Goal: Task Accomplishment & Management: Manage account settings

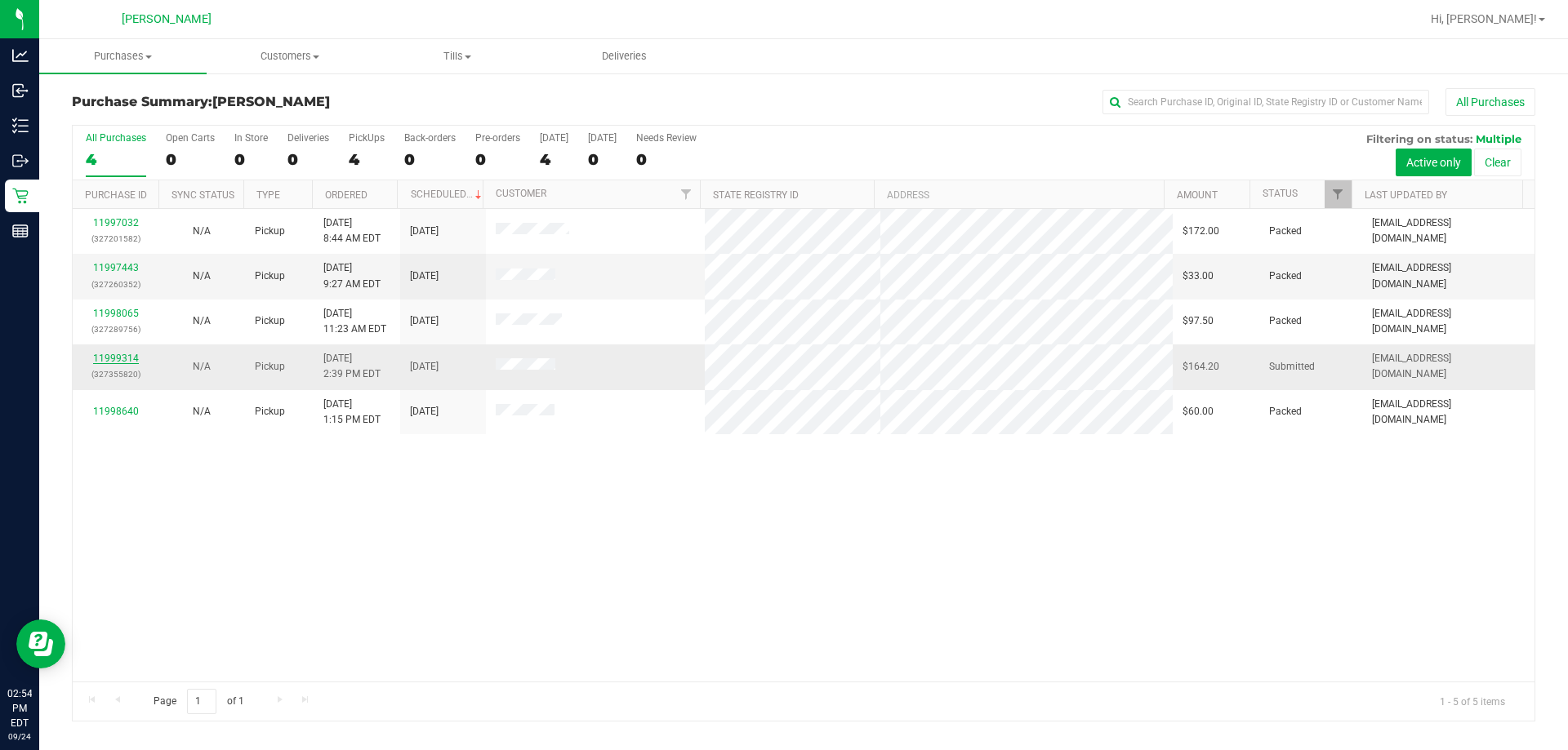
click at [113, 356] on link "11999314" at bounding box center [116, 358] width 46 height 11
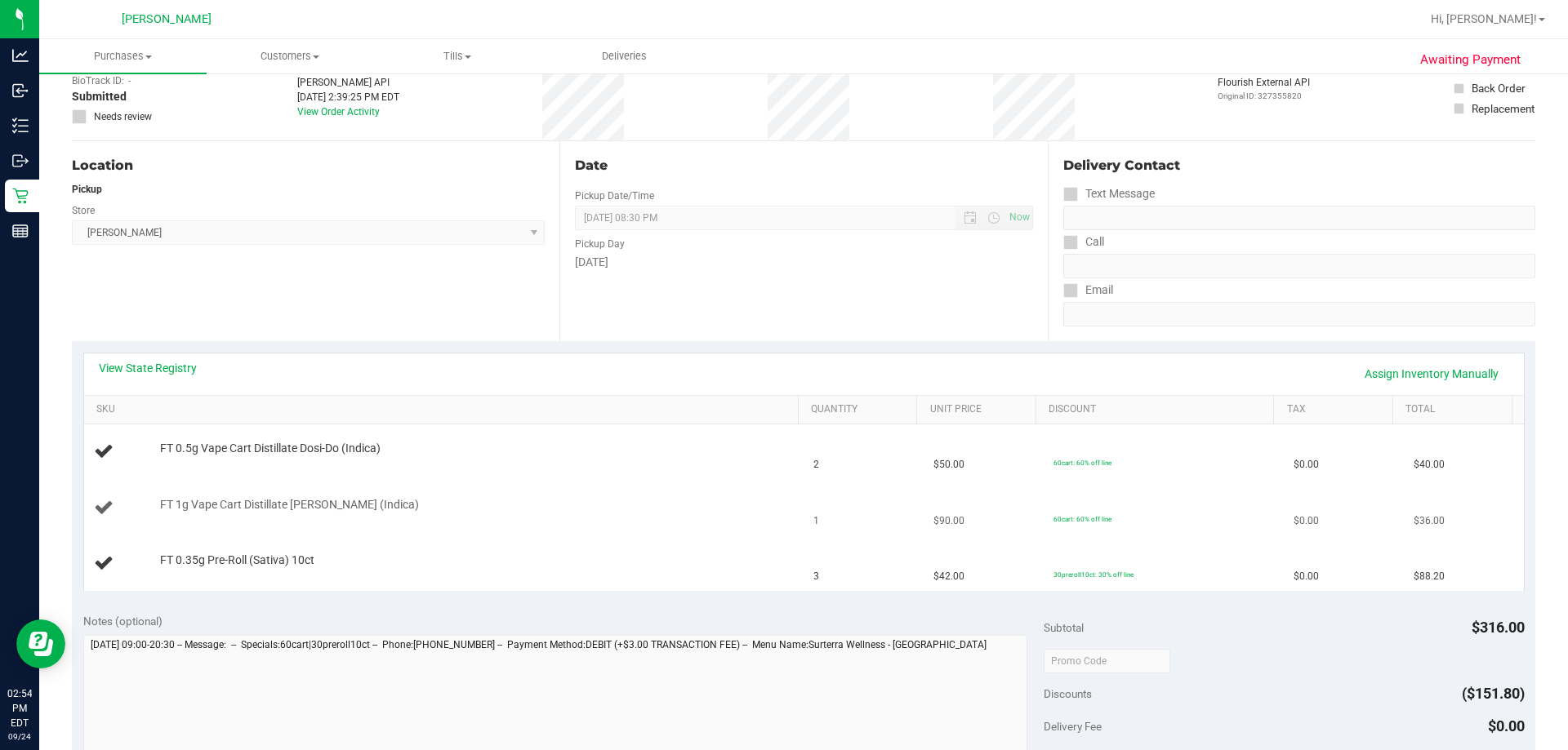
scroll to position [245, 0]
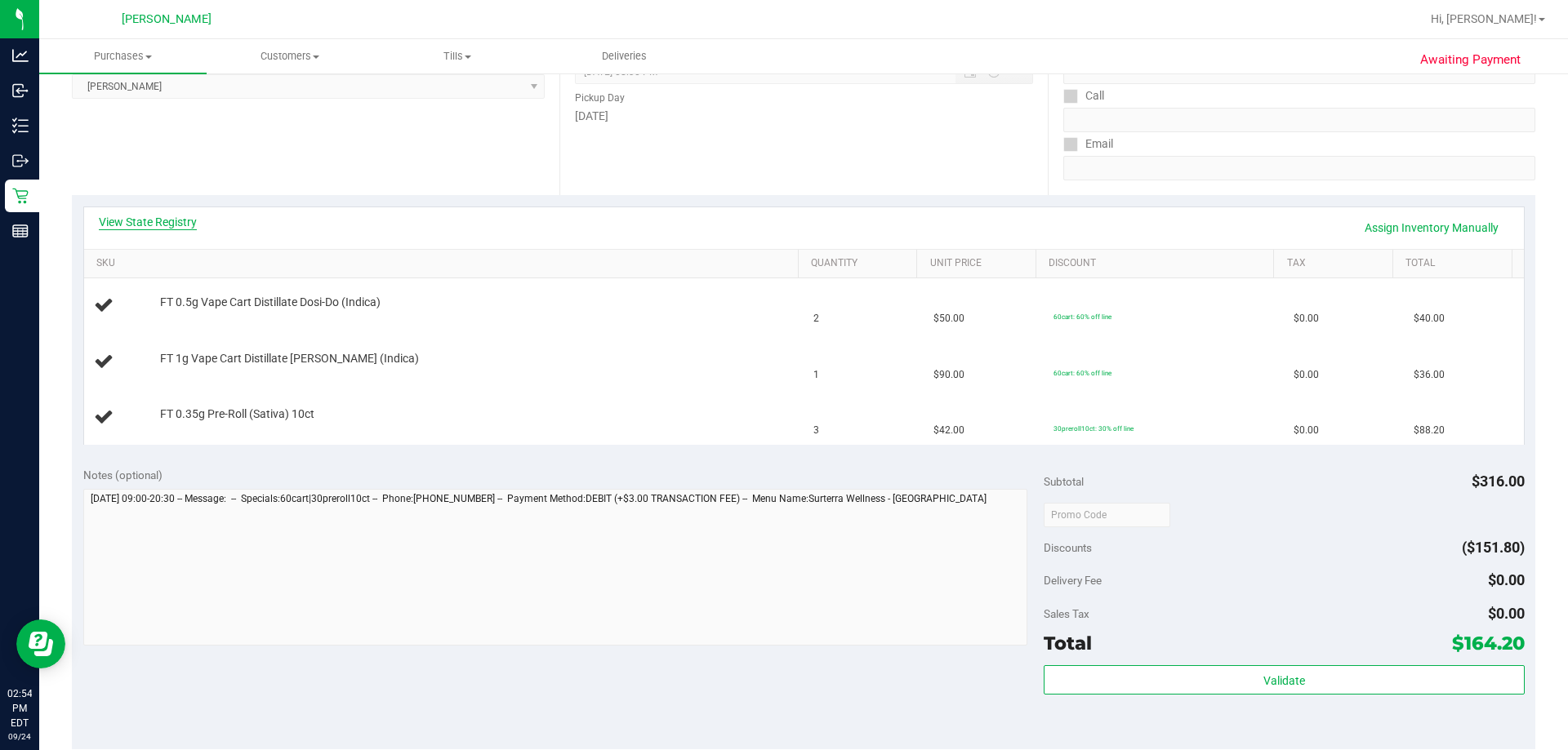
click at [176, 227] on link "View State Registry" at bounding box center [147, 222] width 98 height 16
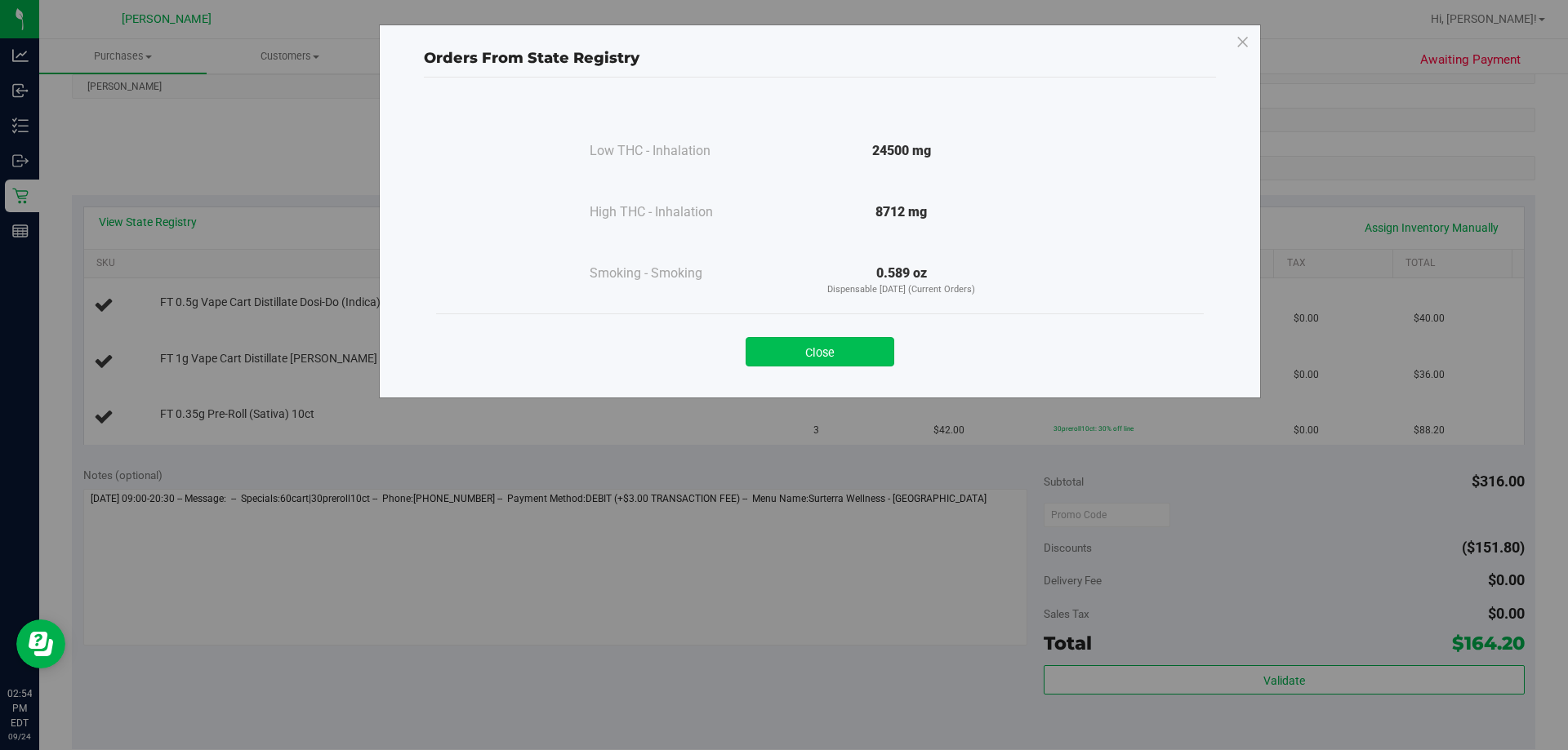
click at [782, 362] on button "Close" at bounding box center [820, 352] width 148 height 30
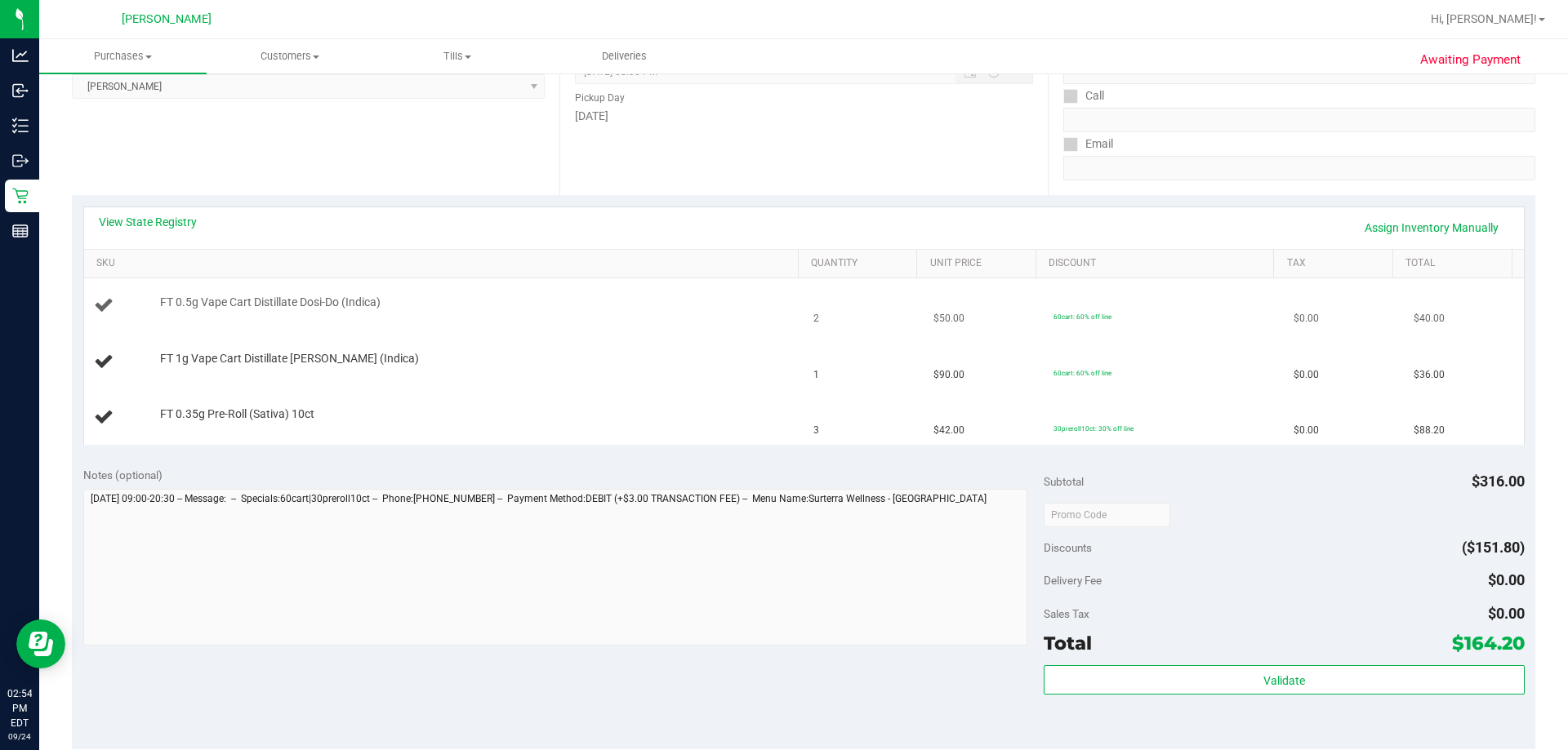
click at [602, 318] on td "FT 0.5g Vape Cart Distillate Dosi-Do (Indica)" at bounding box center [445, 306] width 720 height 56
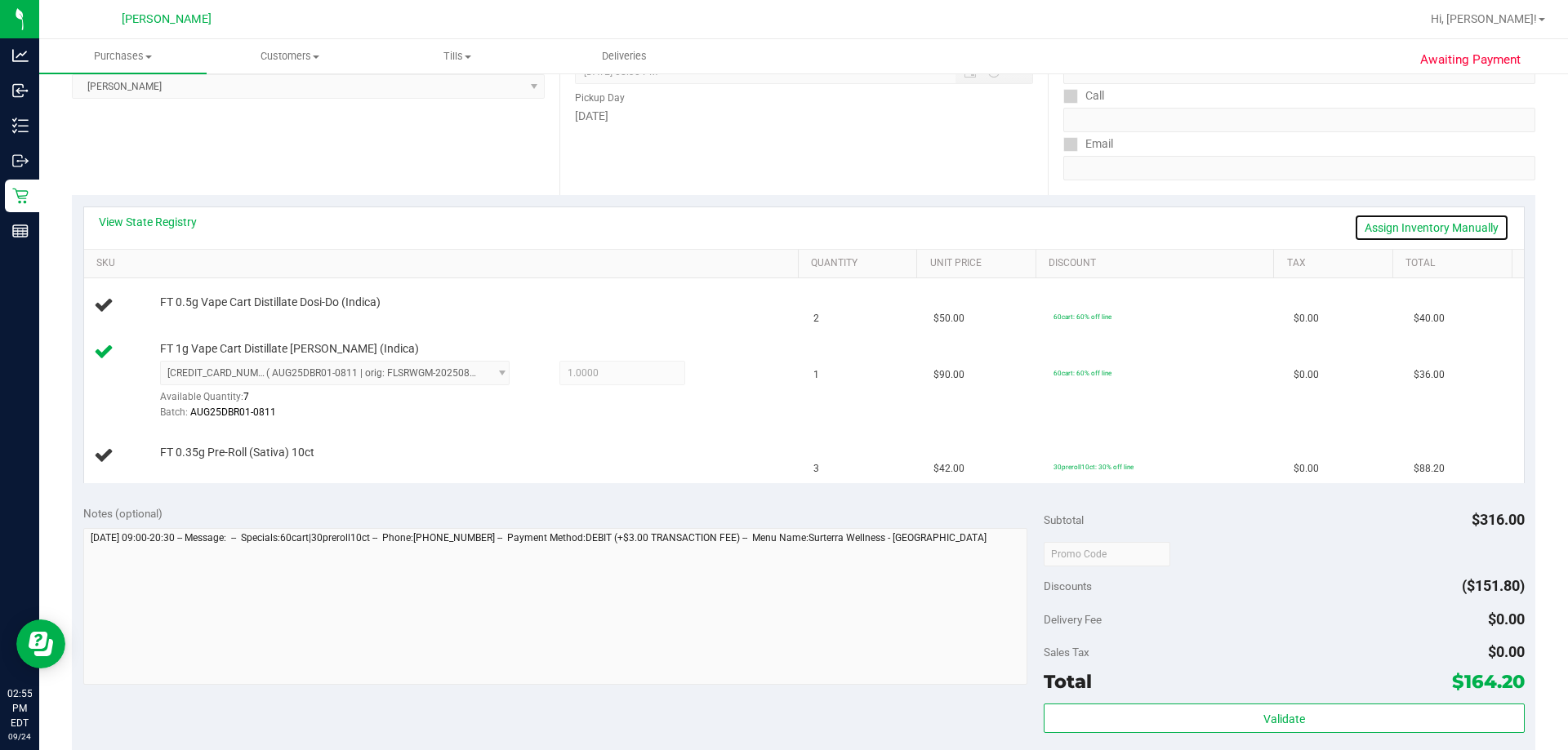
click at [782, 235] on link "Assign Inventory Manually" at bounding box center [1432, 228] width 155 height 28
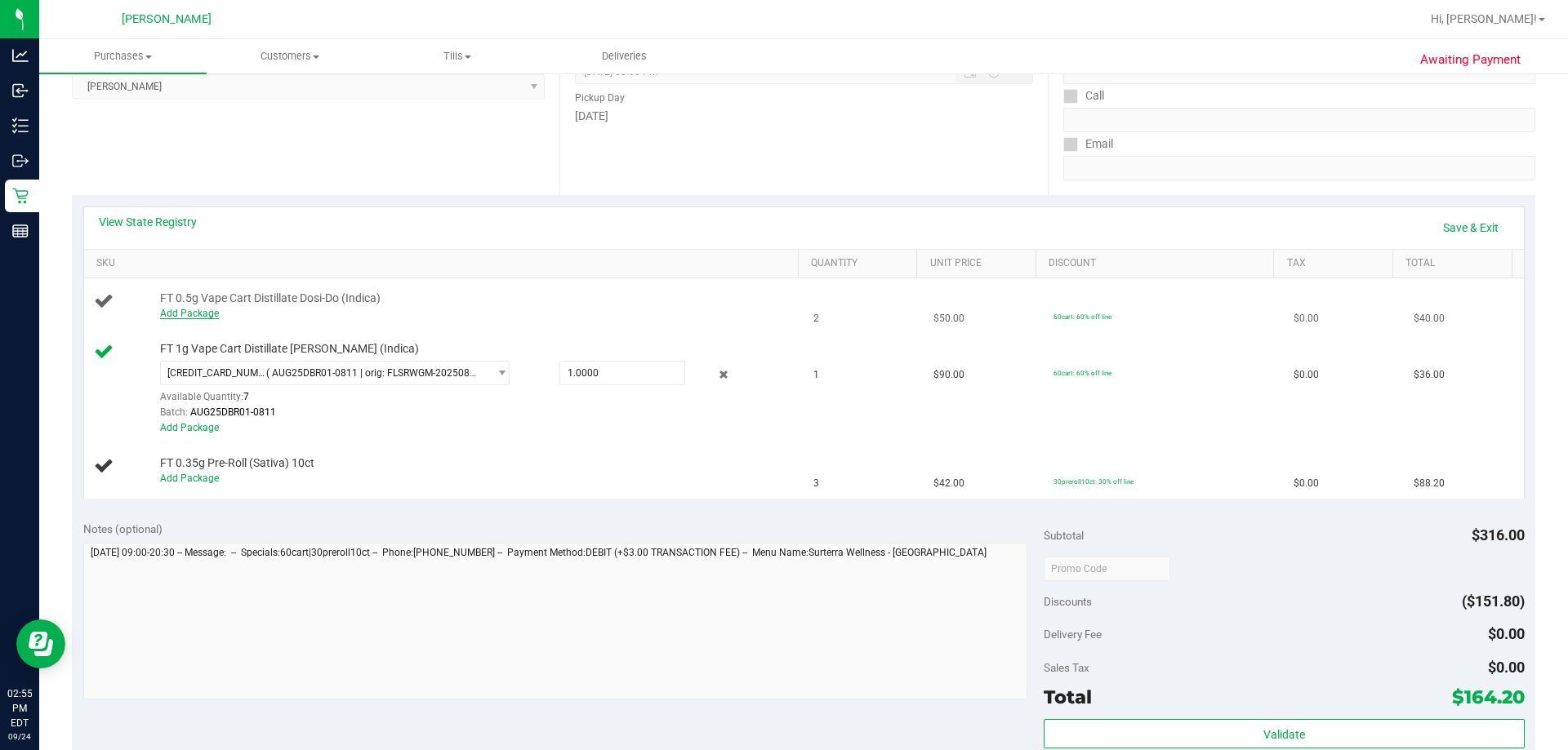
click at [188, 313] on link "Add Package" at bounding box center [189, 313] width 59 height 11
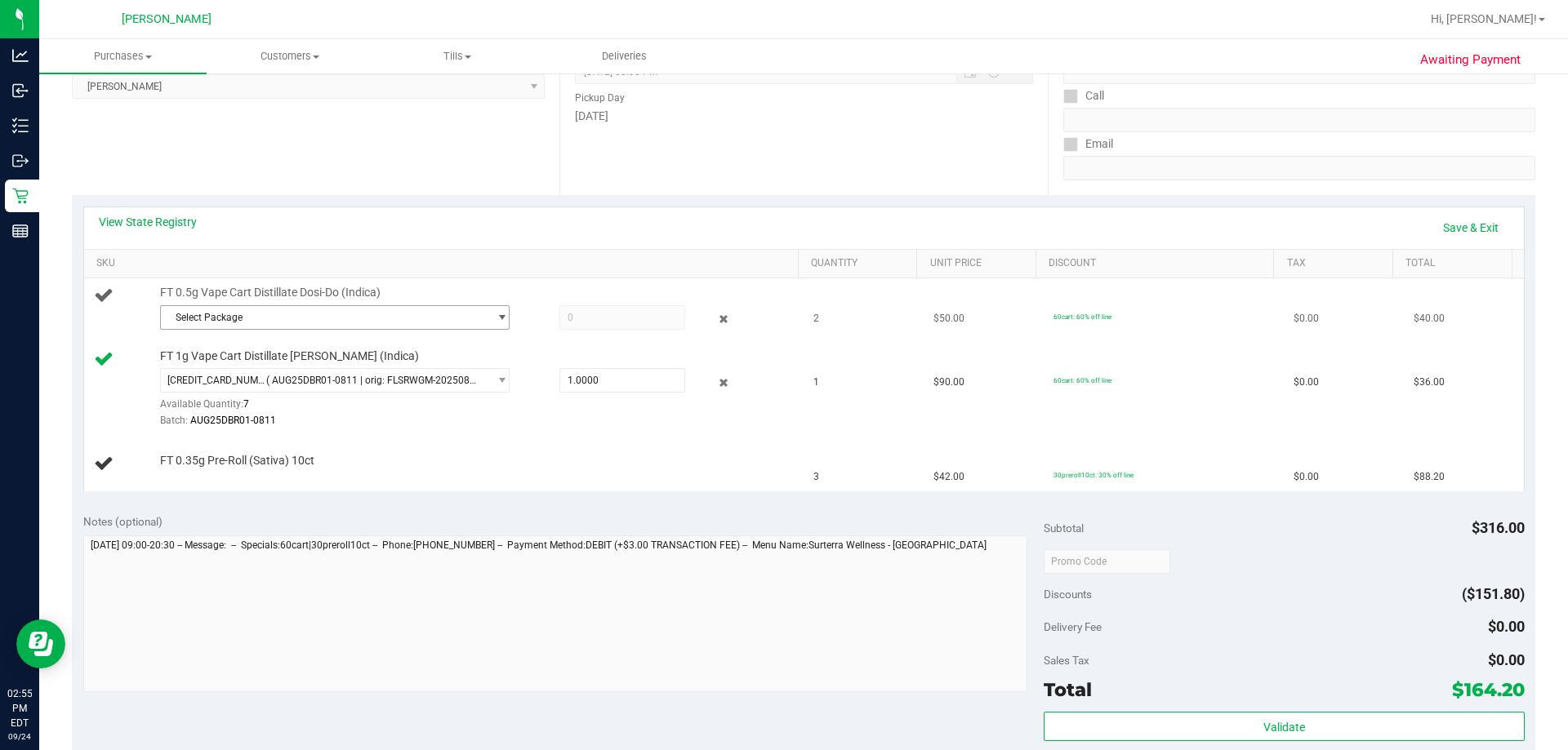
click at [351, 317] on span "Select Package" at bounding box center [324, 317] width 327 height 23
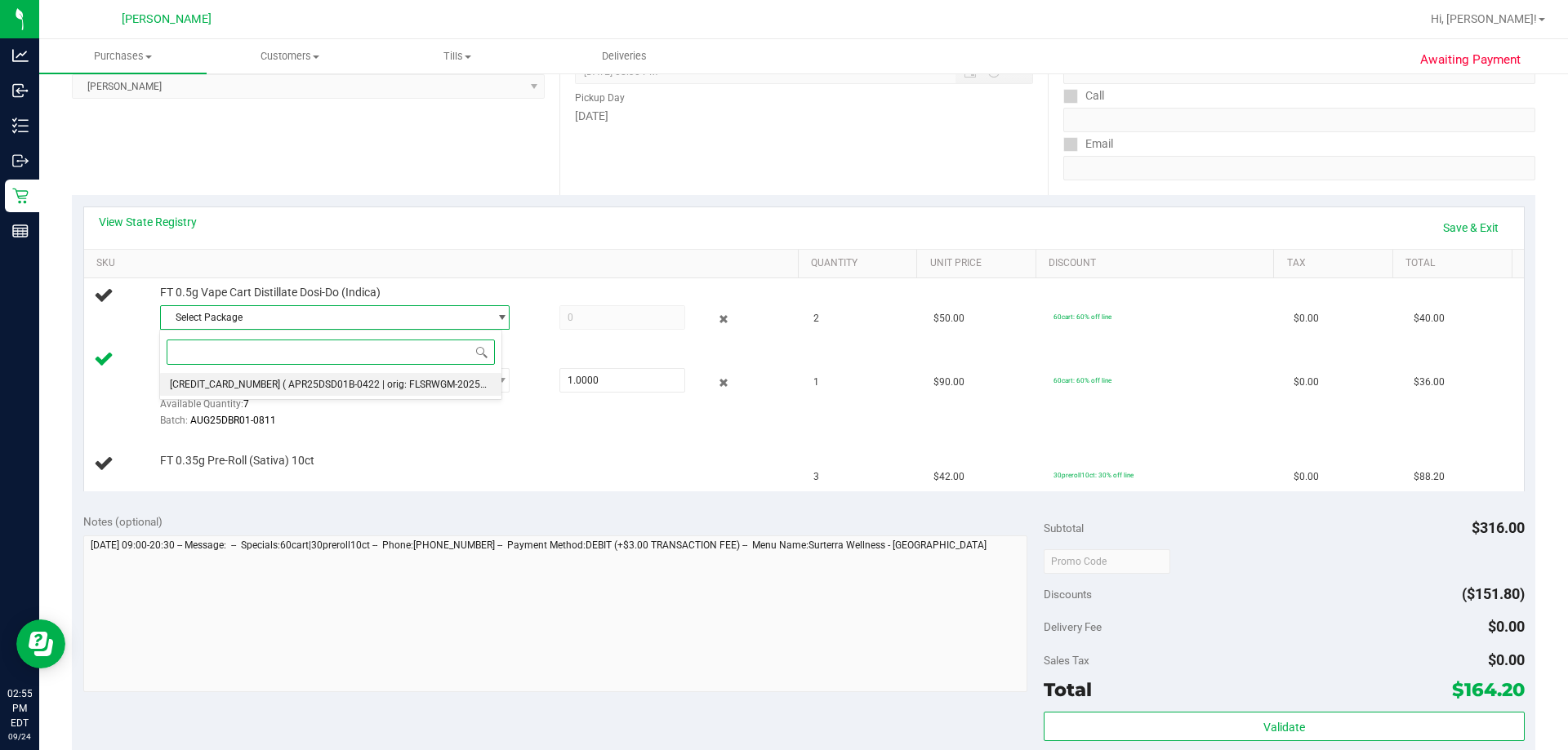
click at [337, 381] on span "( APR25DSD01B-0422 | orig: FLSRWGM-20250428-2606 )" at bounding box center [408, 384] width 252 height 11
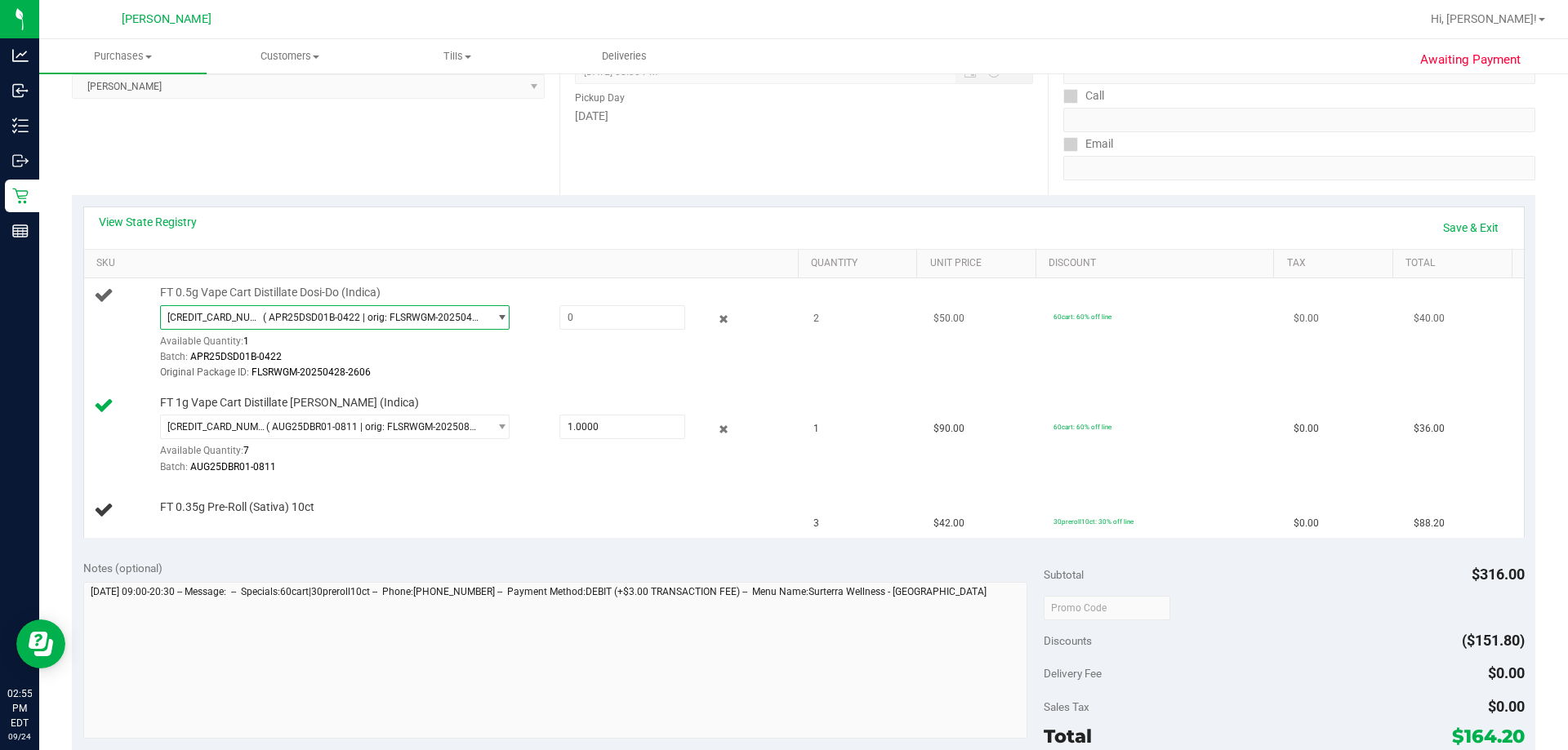
click at [585, 370] on div "Original Package ID: FLSRWGM-20250428-2606" at bounding box center [476, 373] width 631 height 16
click at [590, 317] on span at bounding box center [622, 317] width 125 height 25
type input "1"
type input "1.0000"
click at [653, 220] on div "View State Registry Save & Exit" at bounding box center [804, 228] width 1411 height 28
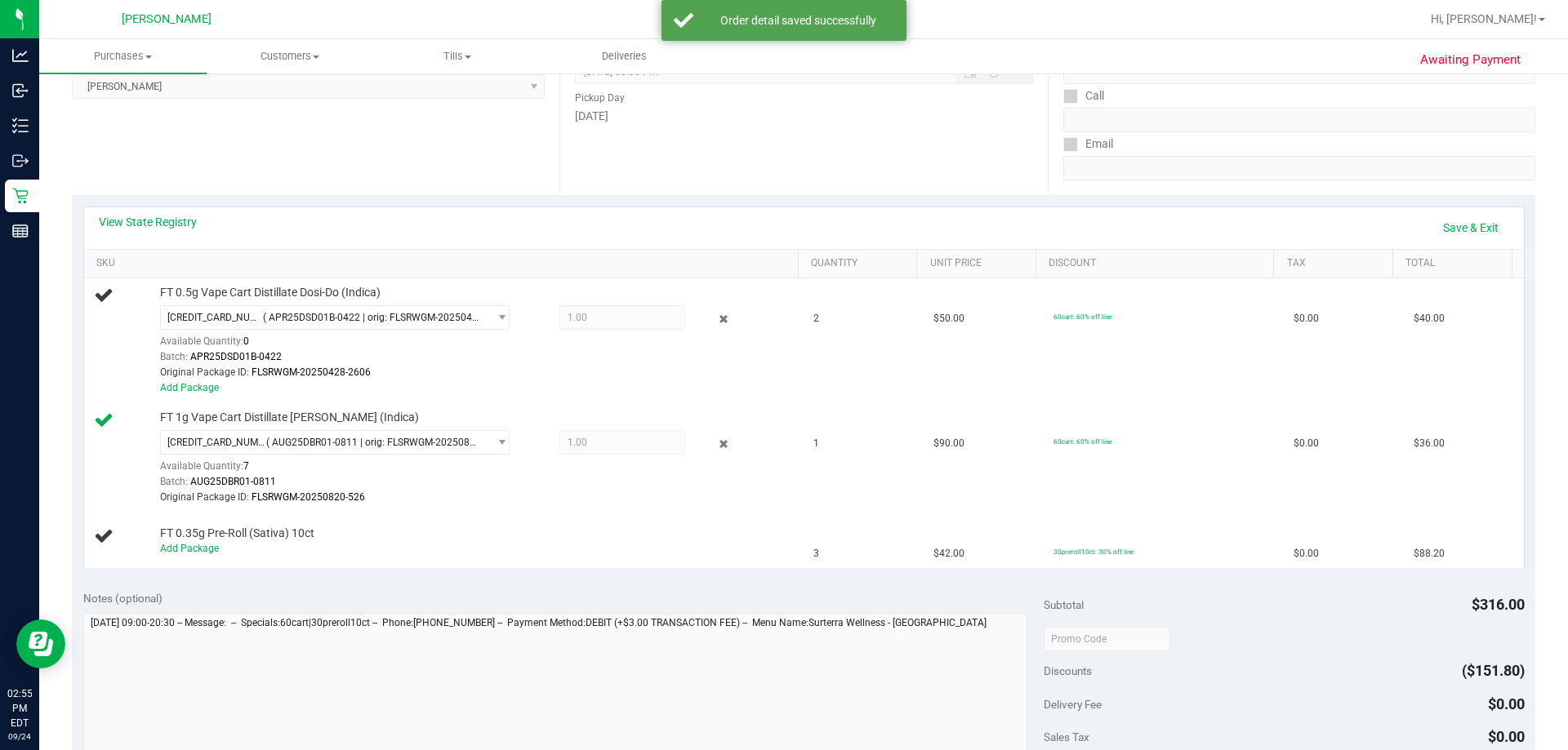
click at [656, 219] on div "View State Registry Save & Exit" at bounding box center [804, 228] width 1411 height 28
click at [782, 224] on link "Save & Exit" at bounding box center [1470, 228] width 77 height 28
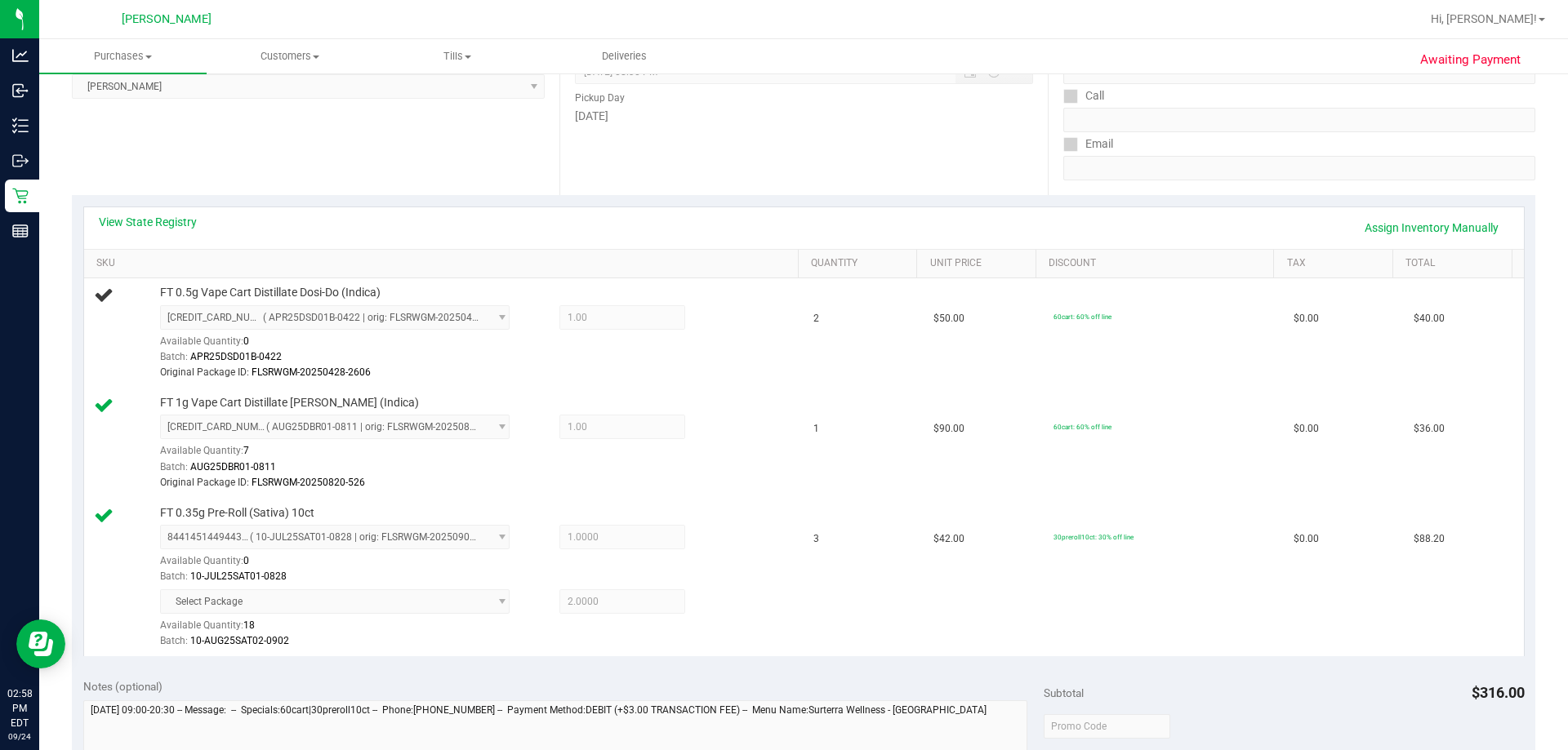
click at [782, 193] on div "Date Pickup Date/Time [DATE] Now [DATE] 08:30 PM Now Pickup Day [DATE]" at bounding box center [803, 94] width 488 height 200
click at [700, 211] on div "View State Registry Assign Inventory Manually" at bounding box center [804, 229] width 1440 height 42
click at [695, 238] on div "View State Registry Assign Inventory Manually" at bounding box center [804, 228] width 1411 height 28
click at [715, 224] on div "View State Registry Assign Inventory Manually" at bounding box center [804, 228] width 1411 height 28
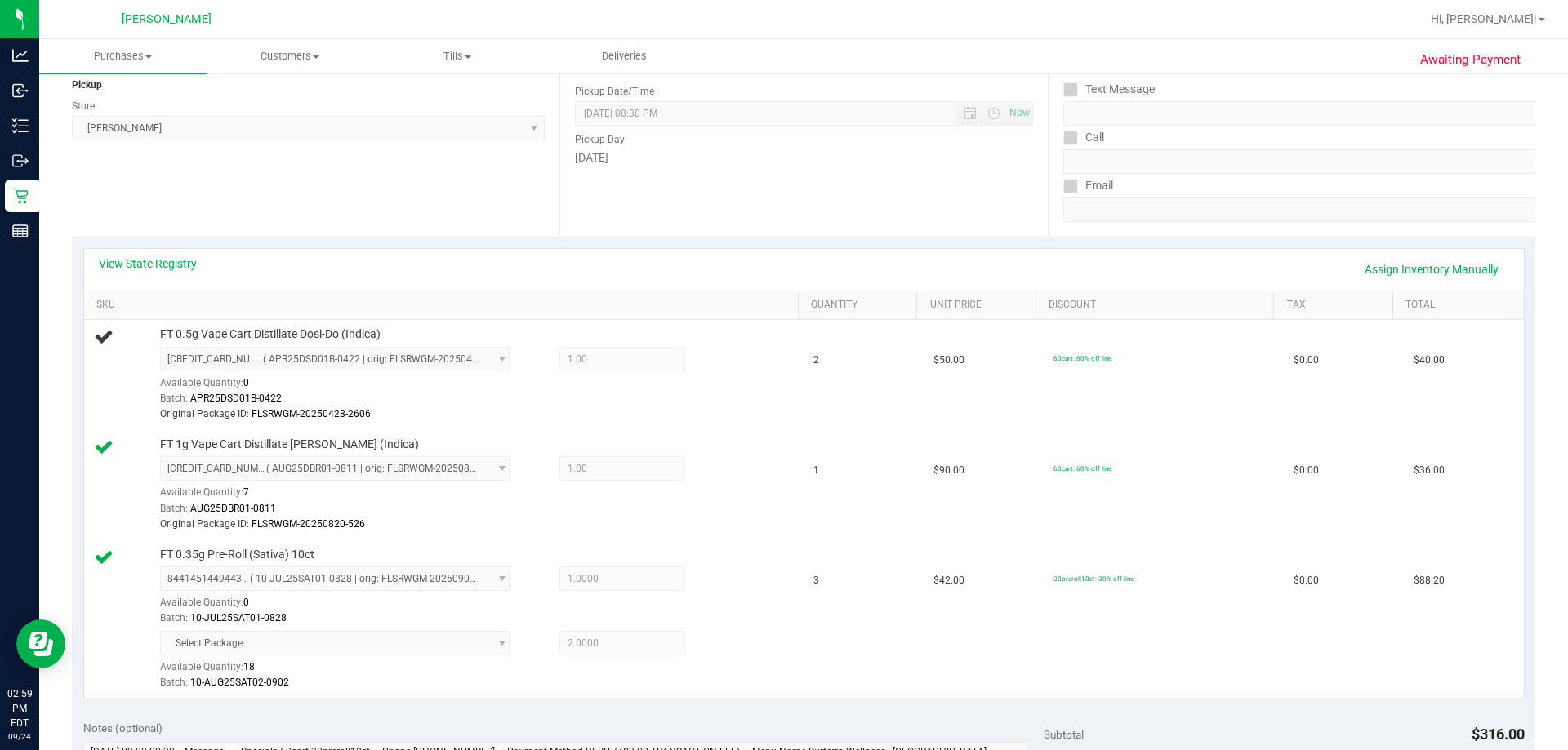
scroll to position [82, 0]
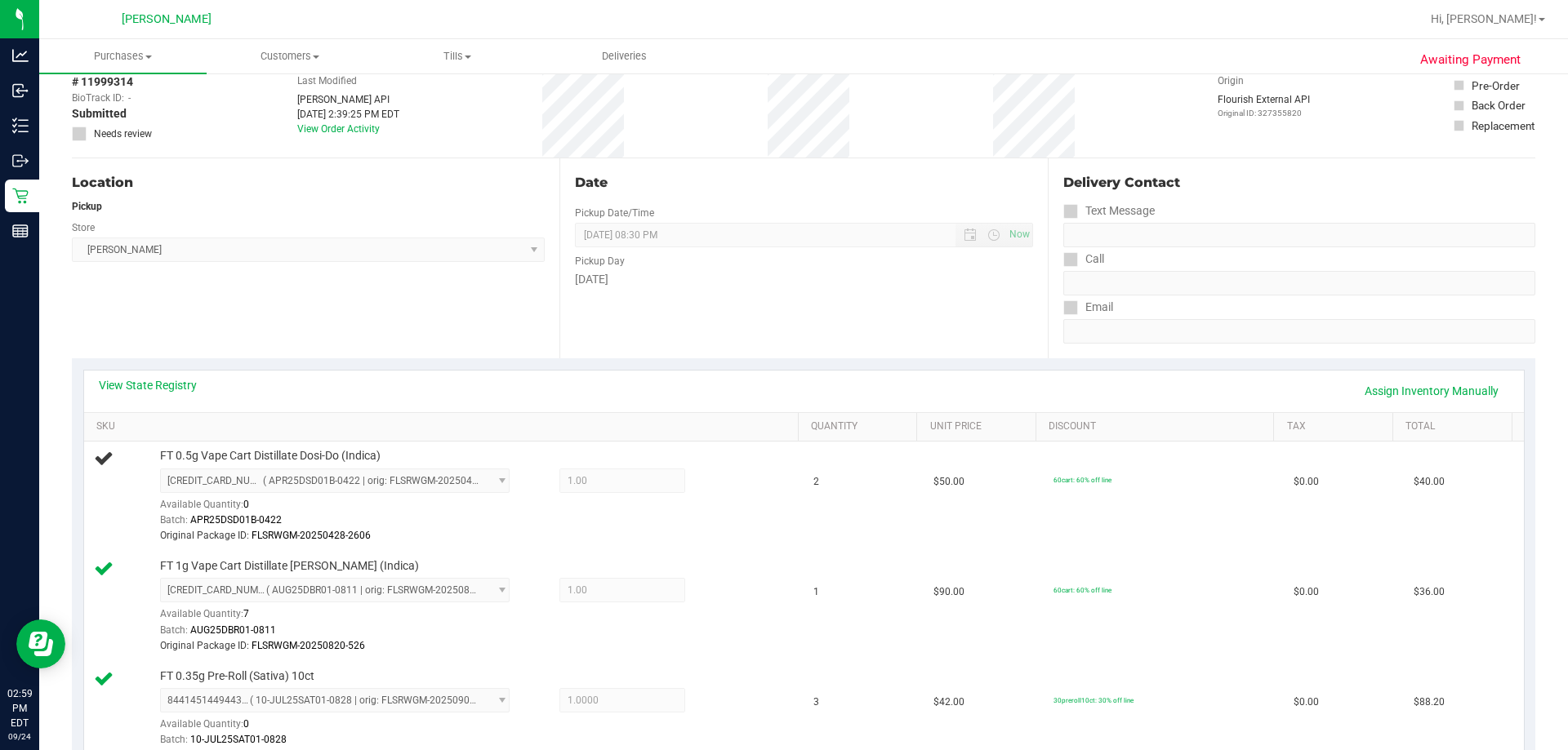
click at [303, 305] on div "Location Pickup Store [PERSON_NAME] Select Store [PERSON_NAME][GEOGRAPHIC_DATA]…" at bounding box center [315, 258] width 488 height 200
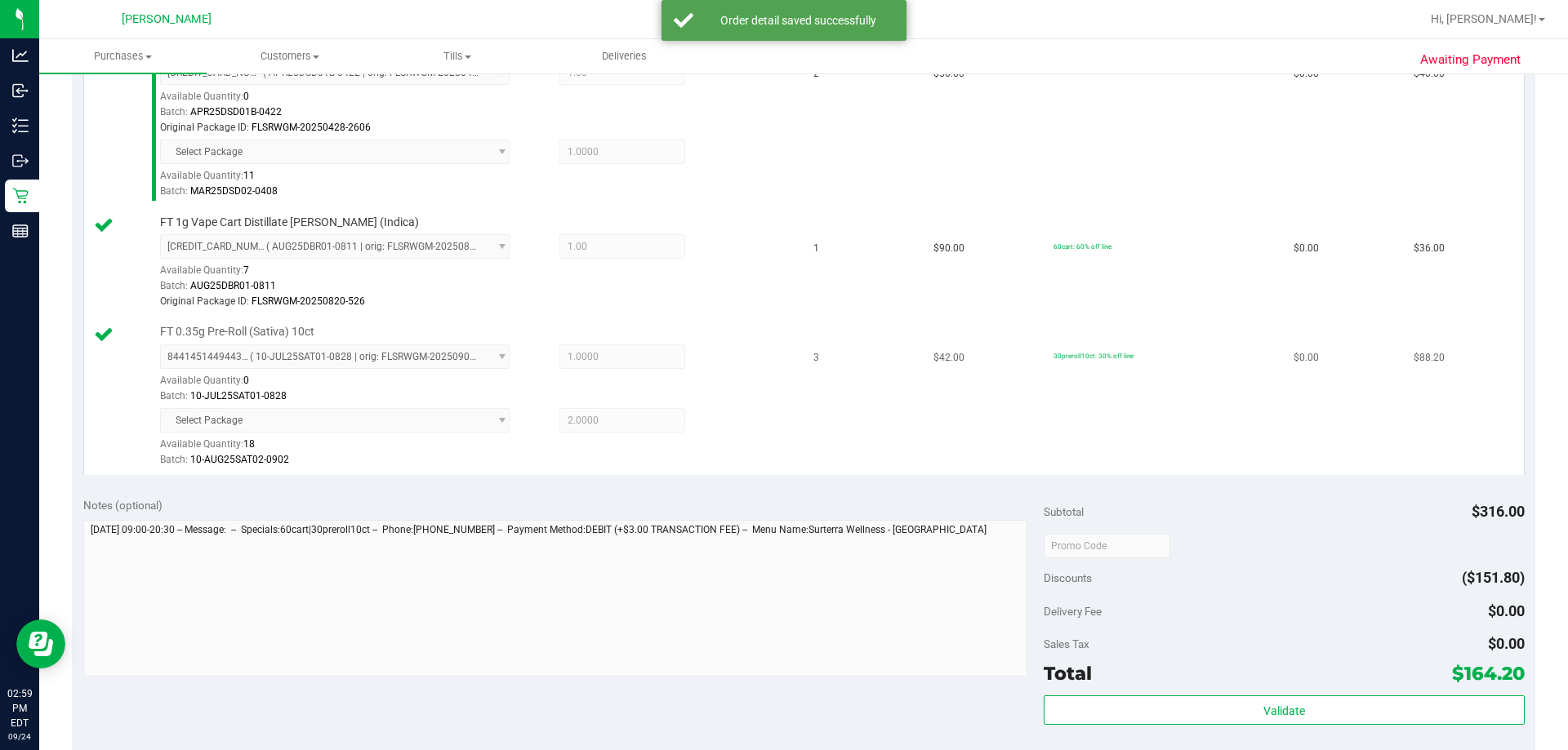
scroll to position [572, 0]
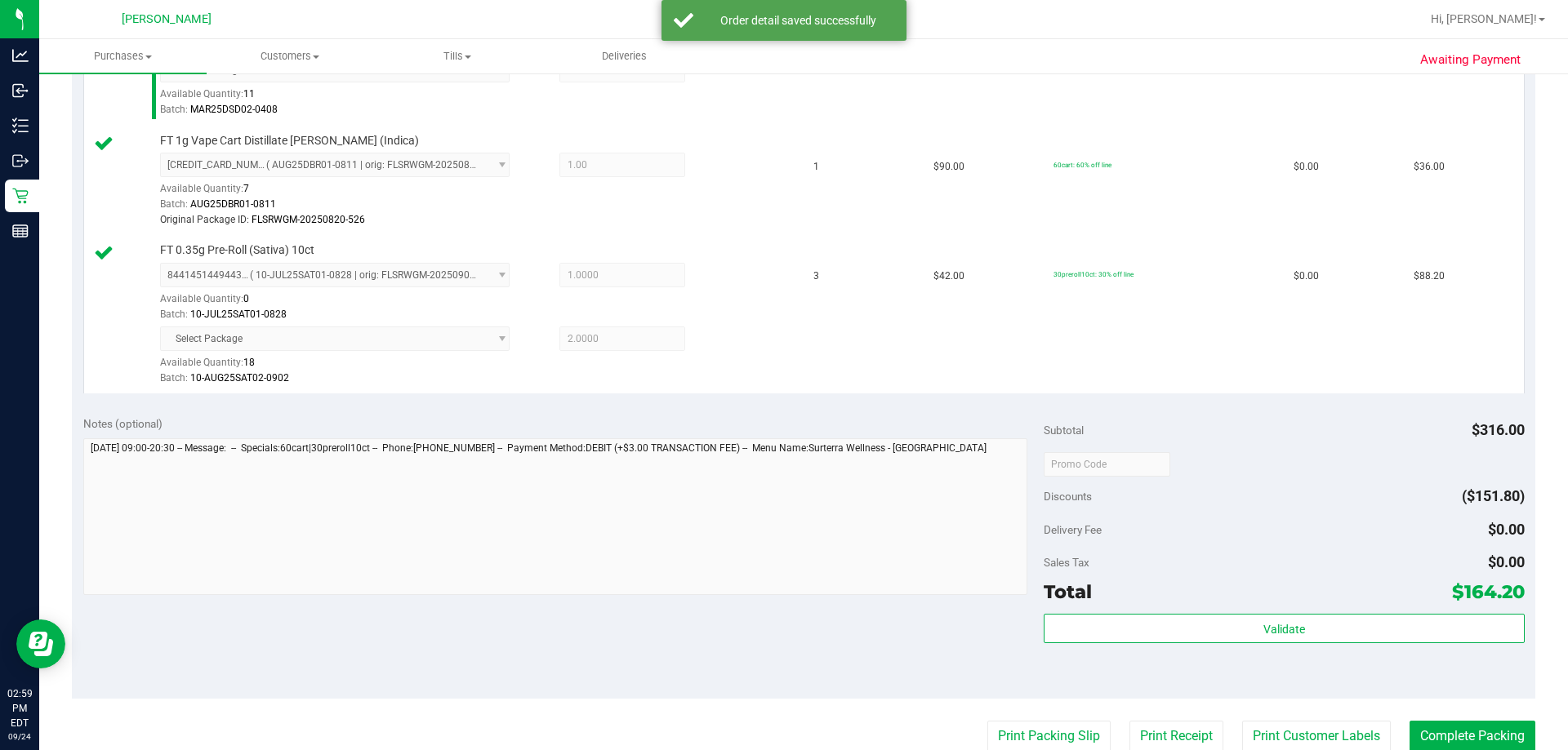
click at [782, 591] on div "Total $164.20" at bounding box center [1283, 592] width 481 height 30
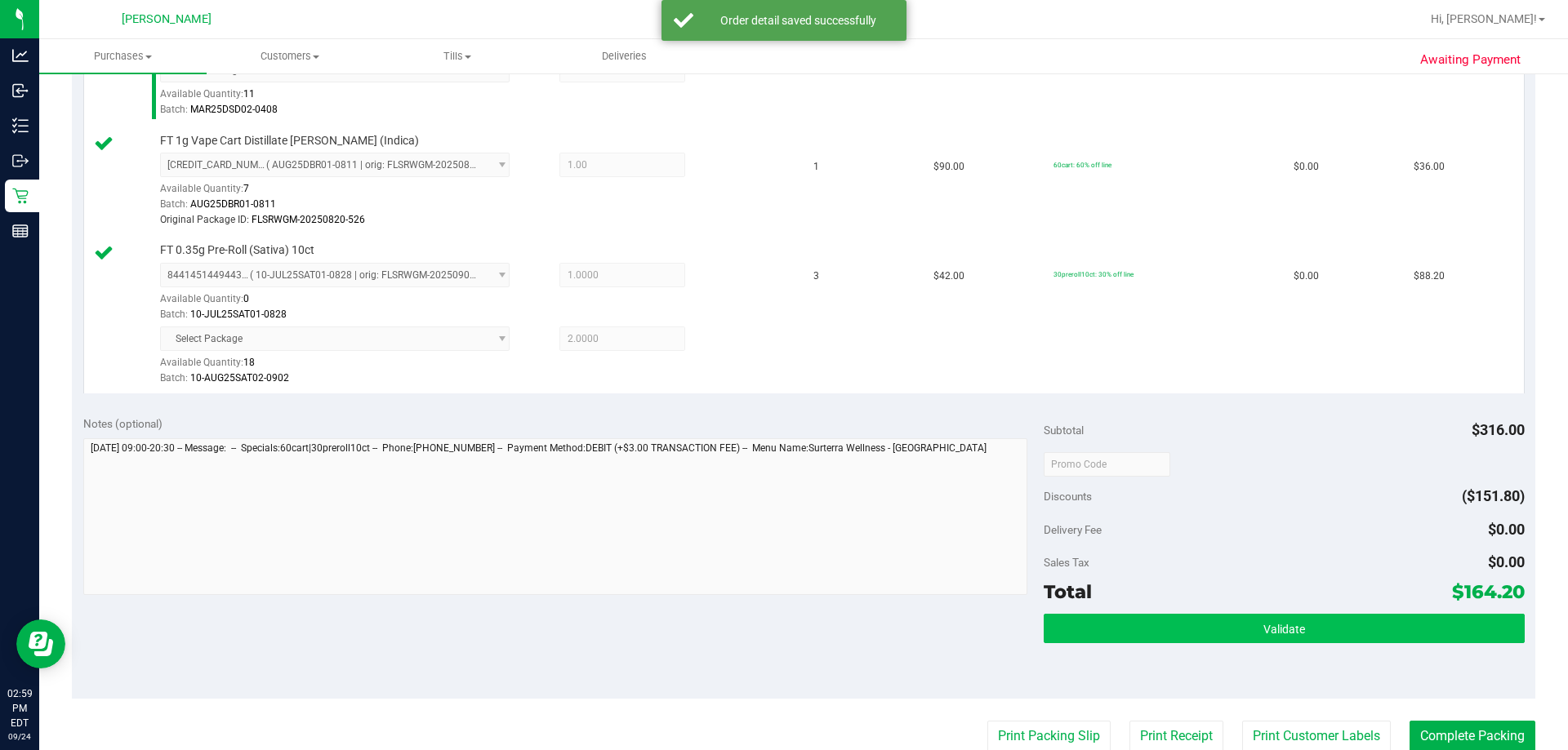
drag, startPoint x: 1221, startPoint y: 605, endPoint x: 1222, endPoint y: 615, distance: 10.0
click at [782, 612] on div "Subtotal $316.00 Discounts ($151.80) Delivery Fee $0.00 Sales Tax $0.00 Total $…" at bounding box center [1283, 551] width 481 height 272
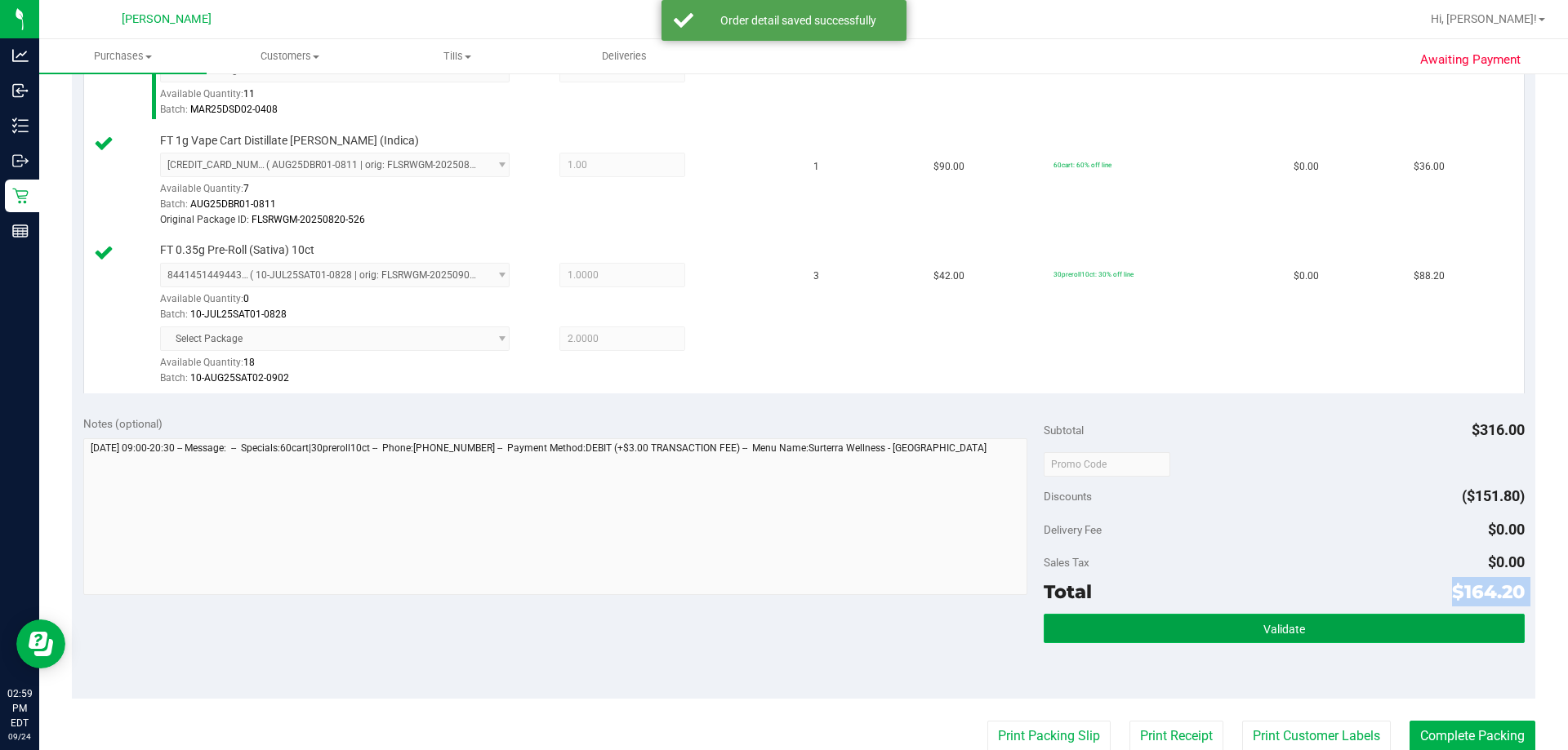
click at [782, 618] on button "Validate" at bounding box center [1283, 629] width 481 height 30
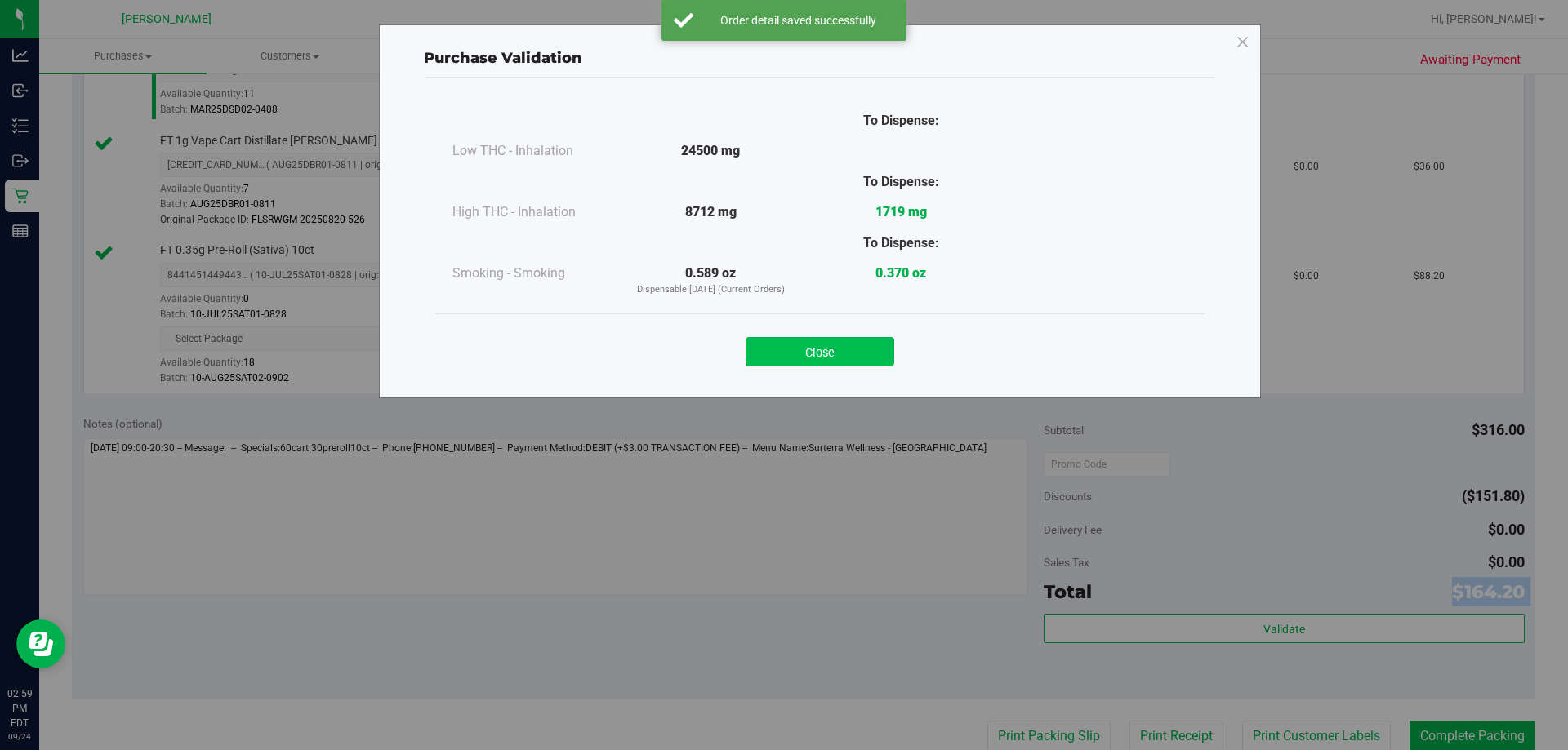
drag, startPoint x: 882, startPoint y: 356, endPoint x: 863, endPoint y: 348, distance: 20.6
click at [782, 348] on button "Close" at bounding box center [820, 352] width 148 height 30
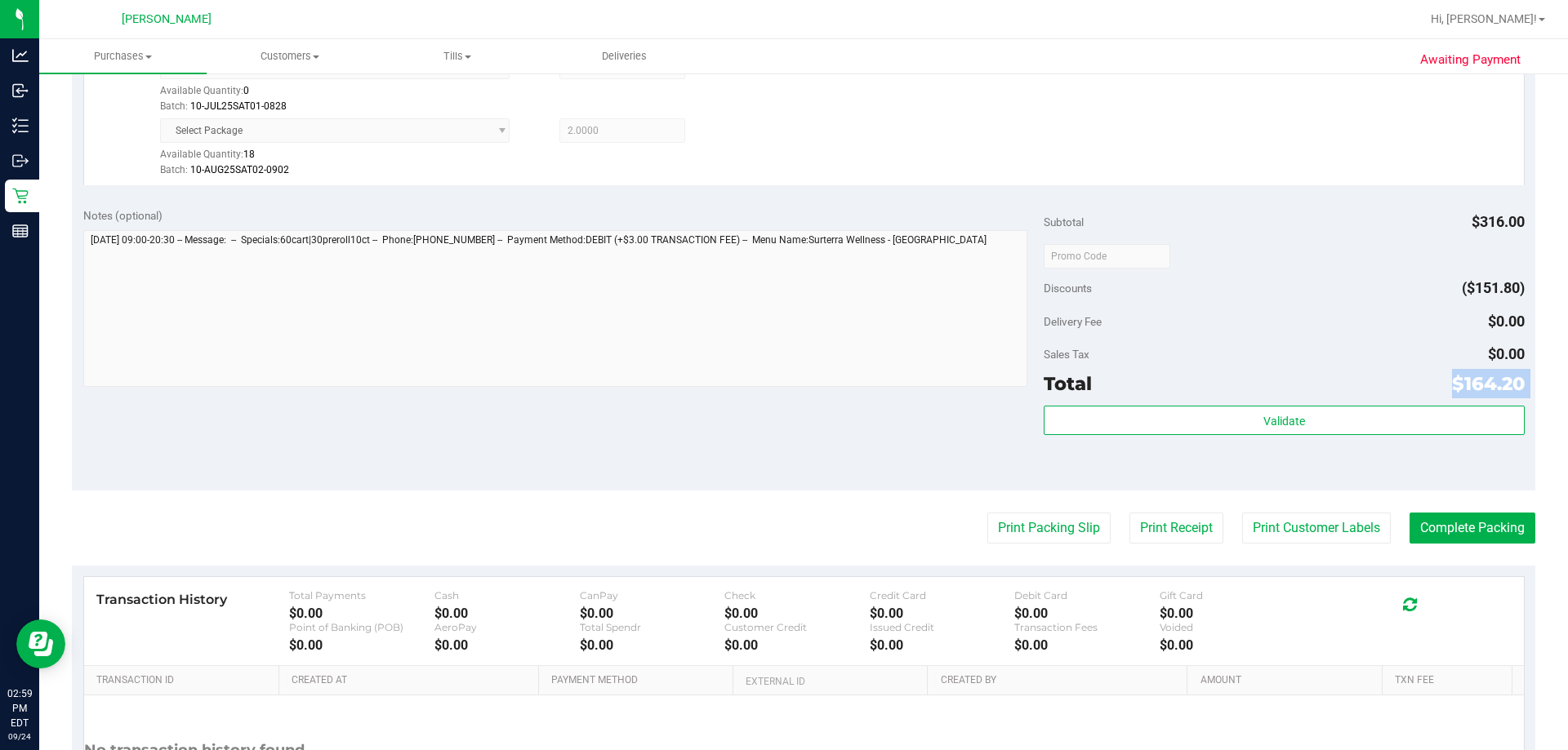
scroll to position [898, 0]
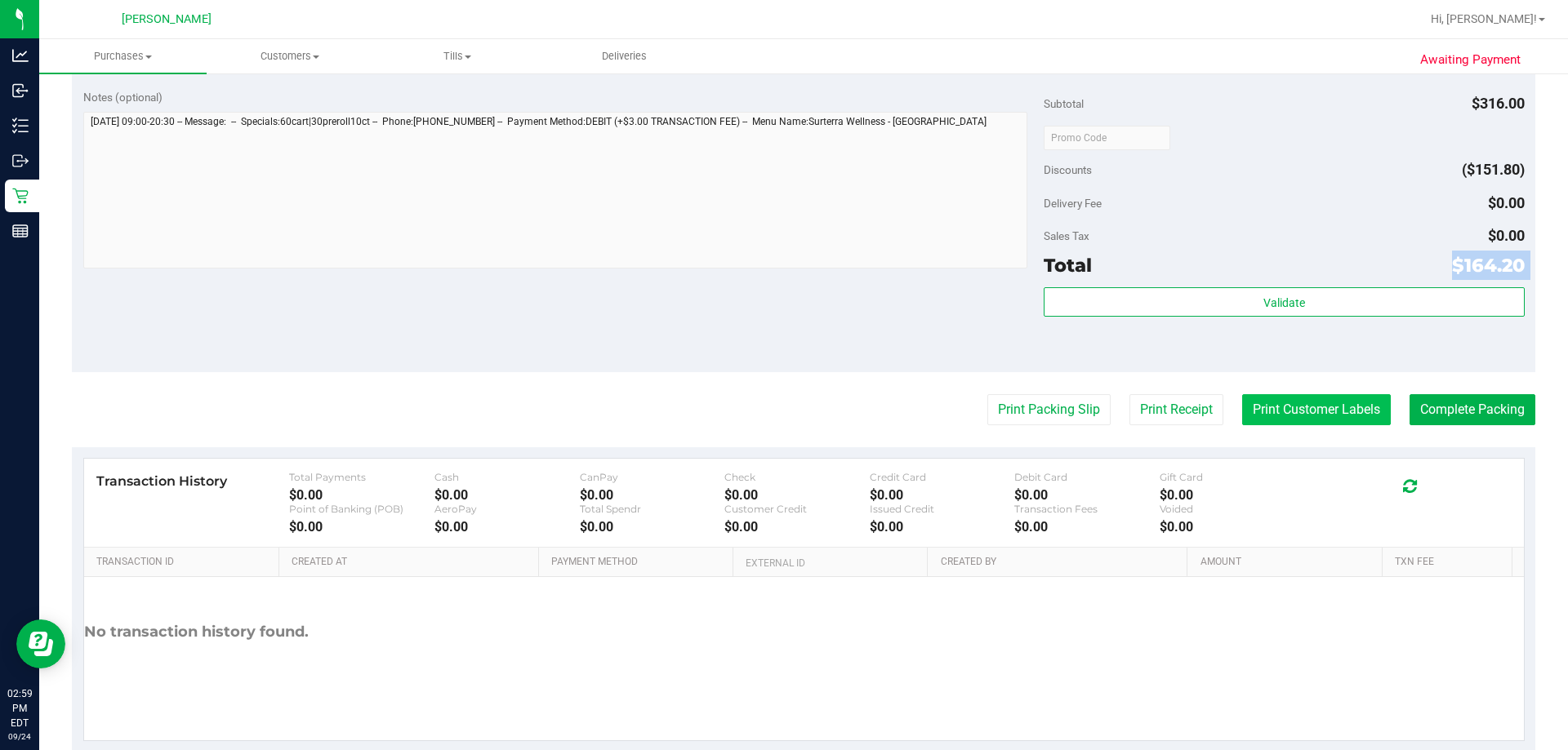
click at [782, 410] on button "Print Customer Labels" at bounding box center [1316, 410] width 148 height 31
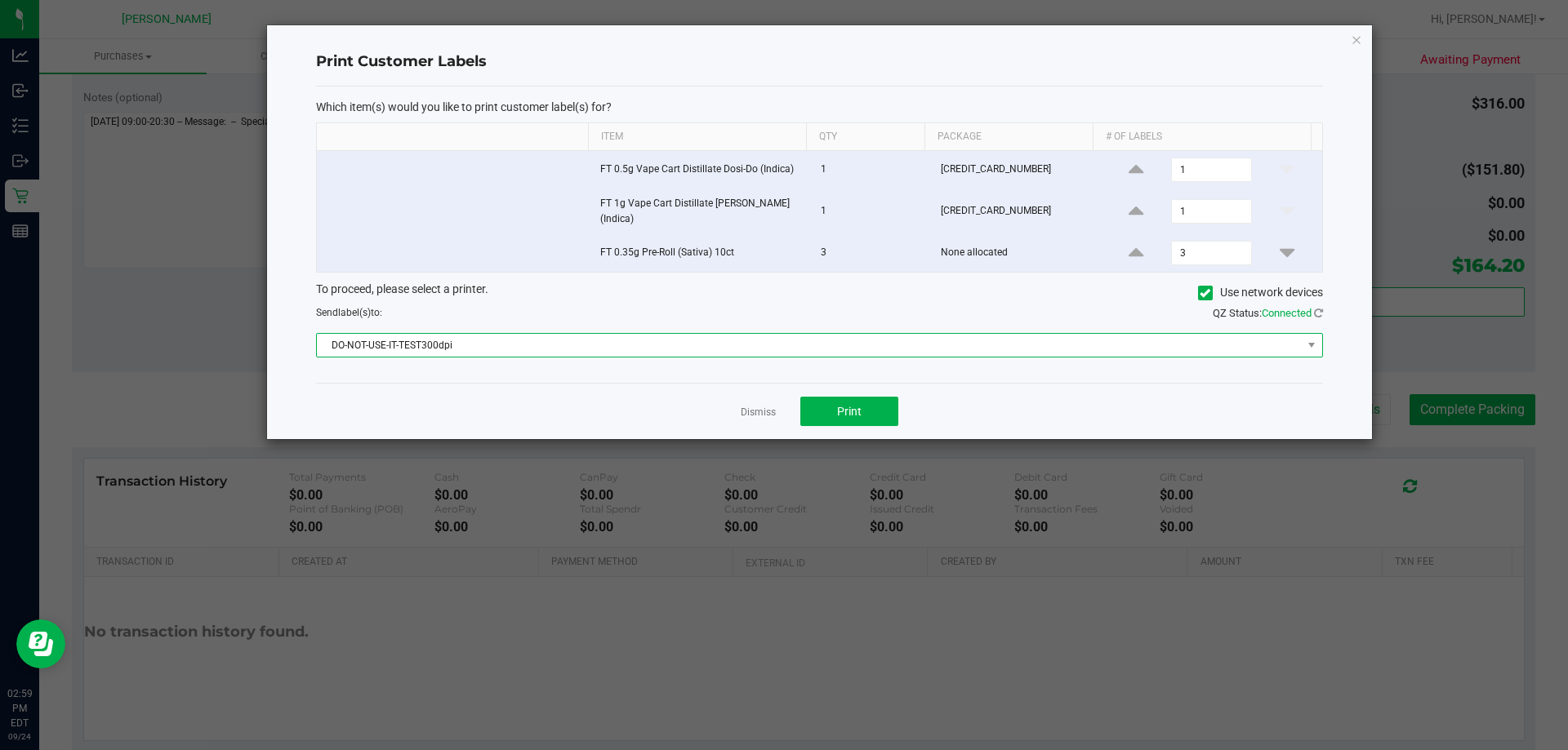
click at [537, 344] on span "DO-NOT-USE-IT-TEST300dpi" at bounding box center [810, 345] width 985 height 23
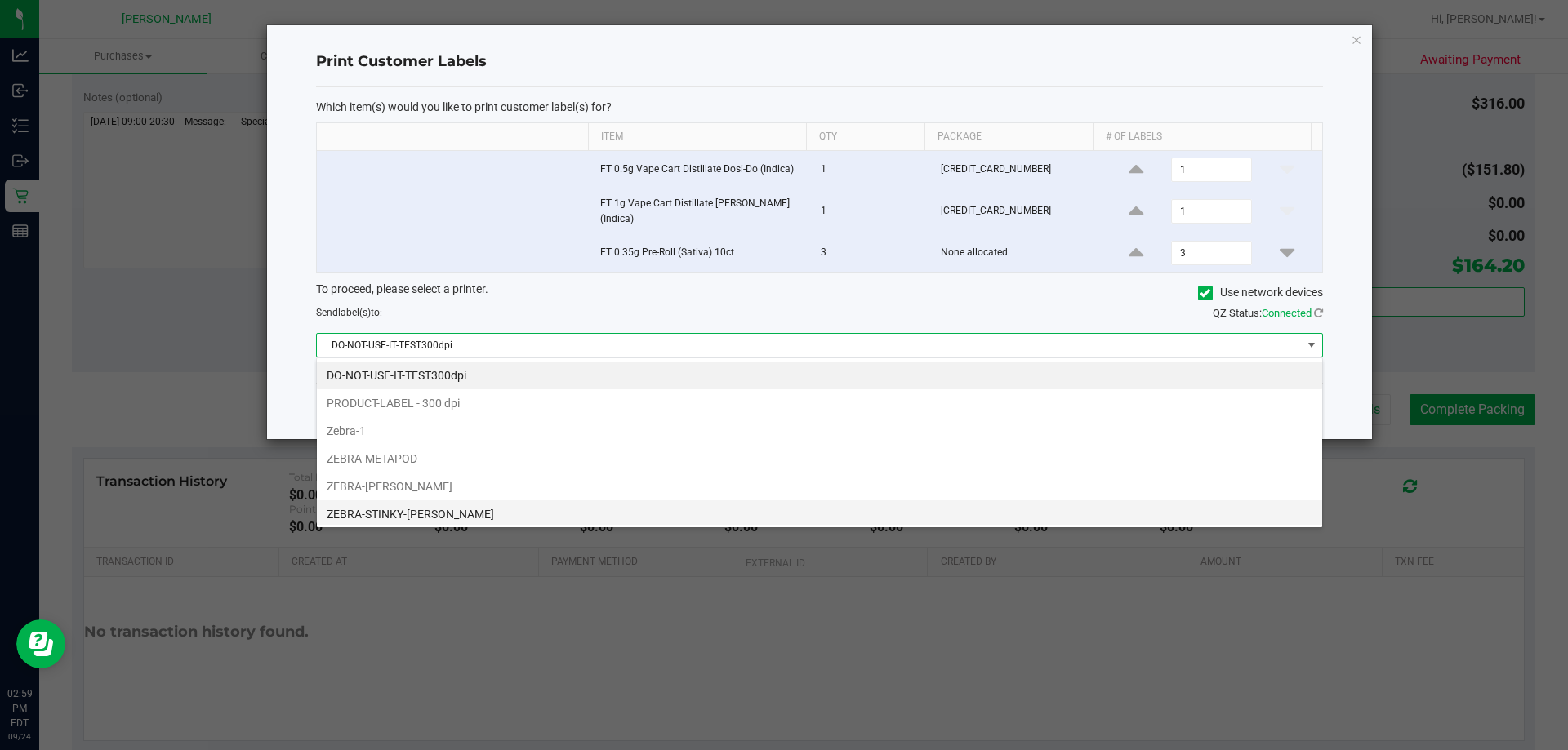
scroll to position [25, 1006]
click at [514, 504] on li "ZEBRA-STINKY-[PERSON_NAME]" at bounding box center [820, 514] width 1006 height 28
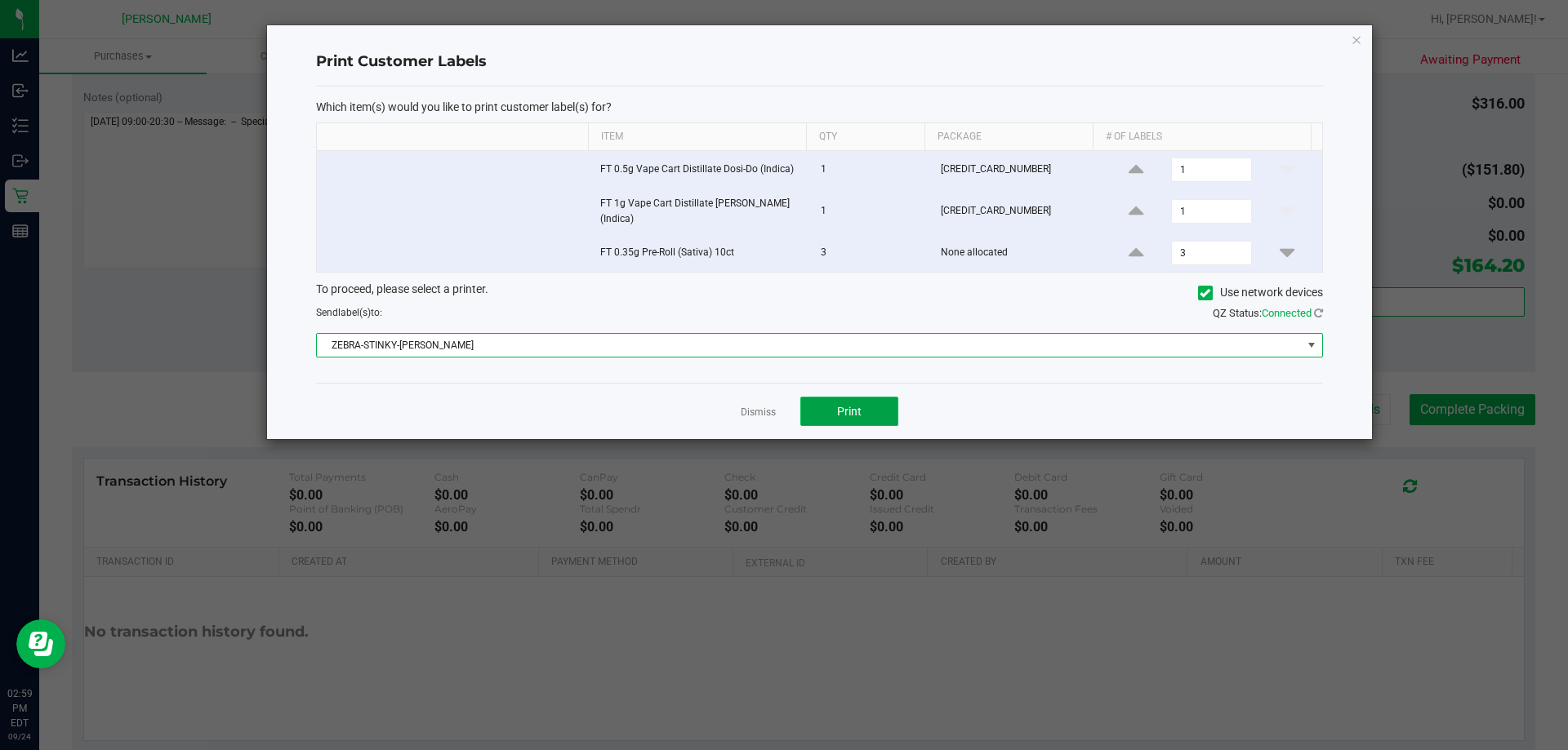
click at [782, 404] on button "Print" at bounding box center [850, 412] width 98 height 30
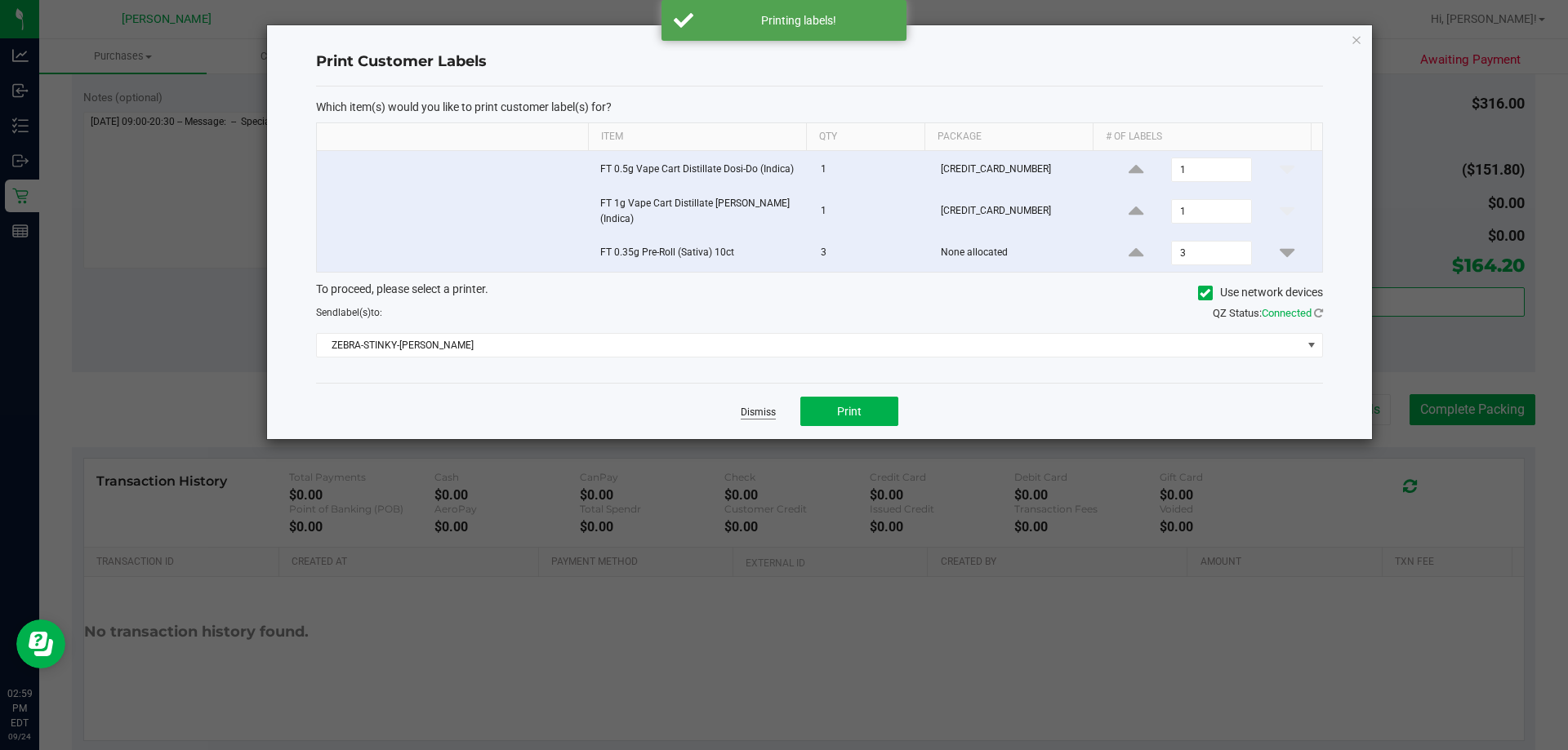
click at [766, 406] on link "Dismiss" at bounding box center [758, 413] width 35 height 14
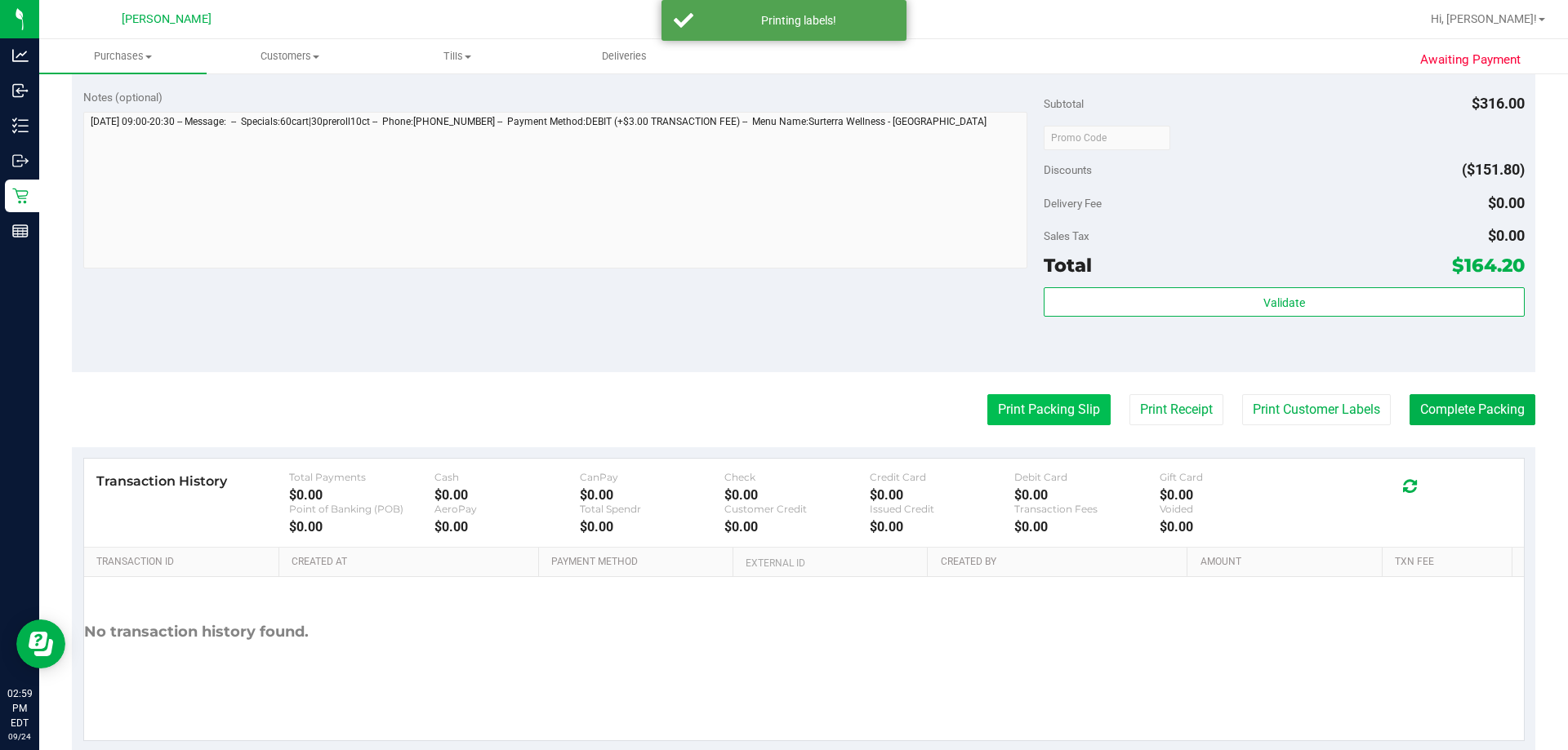
click at [782, 408] on button "Print Packing Slip" at bounding box center [1050, 410] width 123 height 31
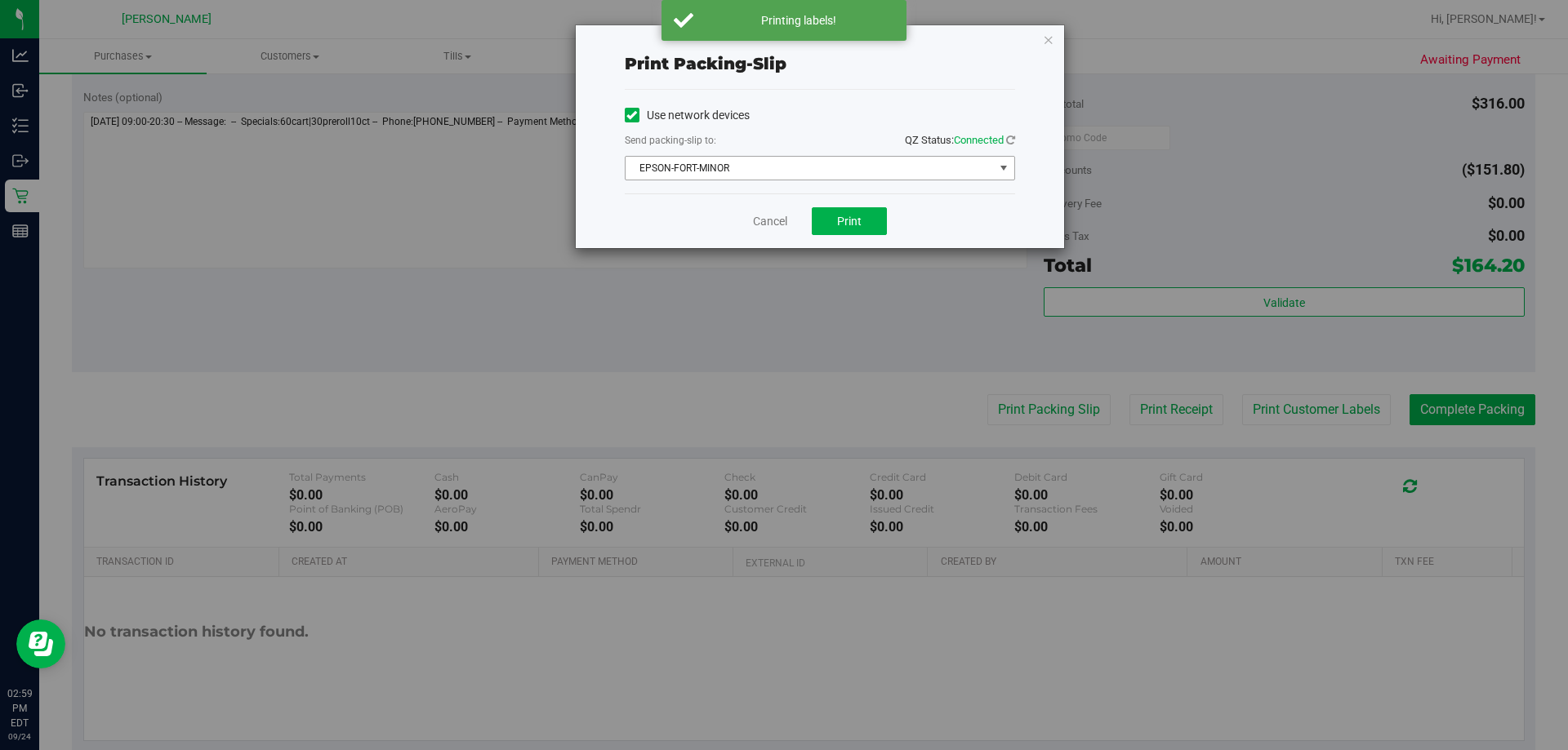
click at [782, 159] on span "EPSON-FORT-MINOR" at bounding box center [810, 168] width 368 height 23
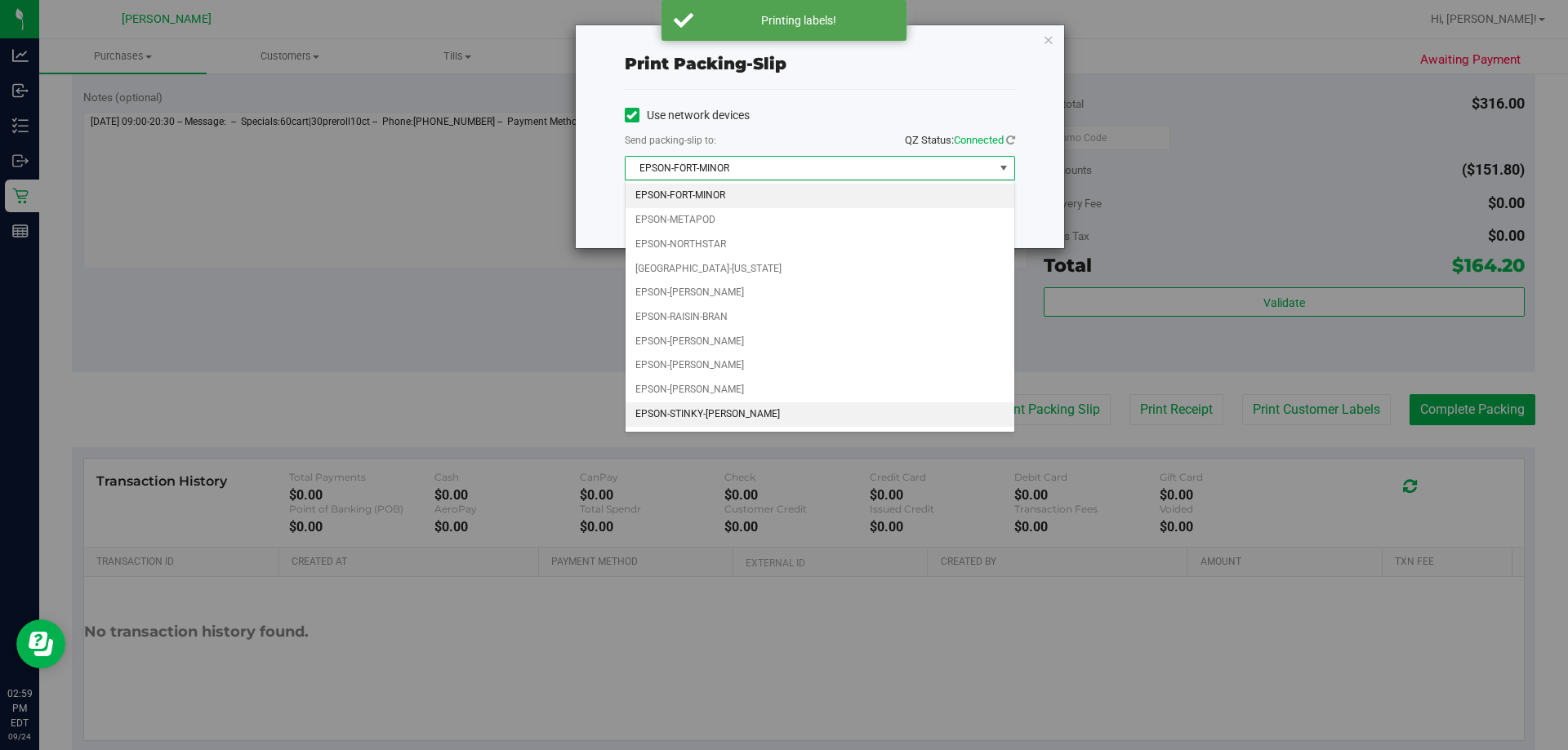
click at [700, 412] on li "EPSON-STINKY-[PERSON_NAME]" at bounding box center [820, 415] width 389 height 25
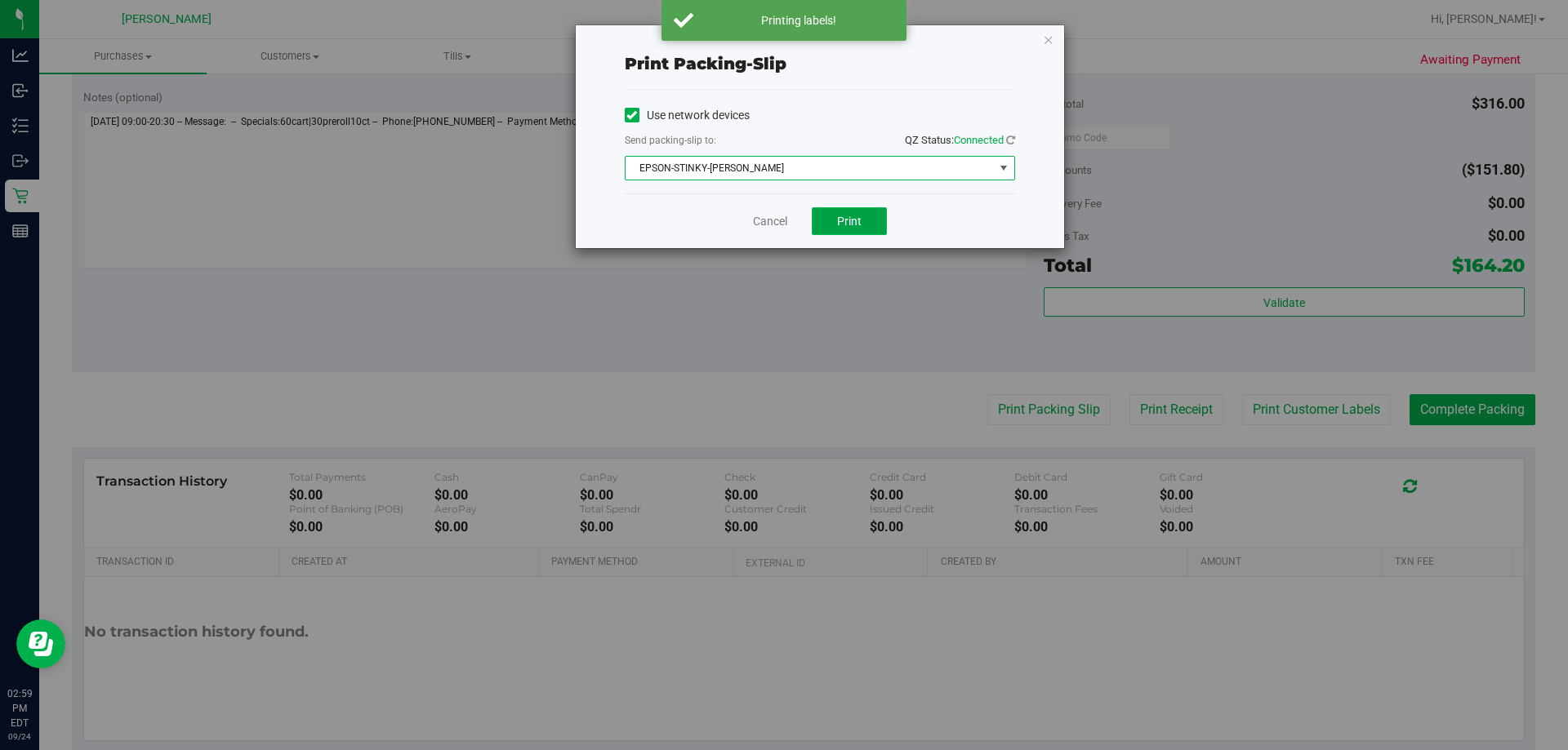
click at [782, 226] on span "Print" at bounding box center [850, 221] width 25 height 13
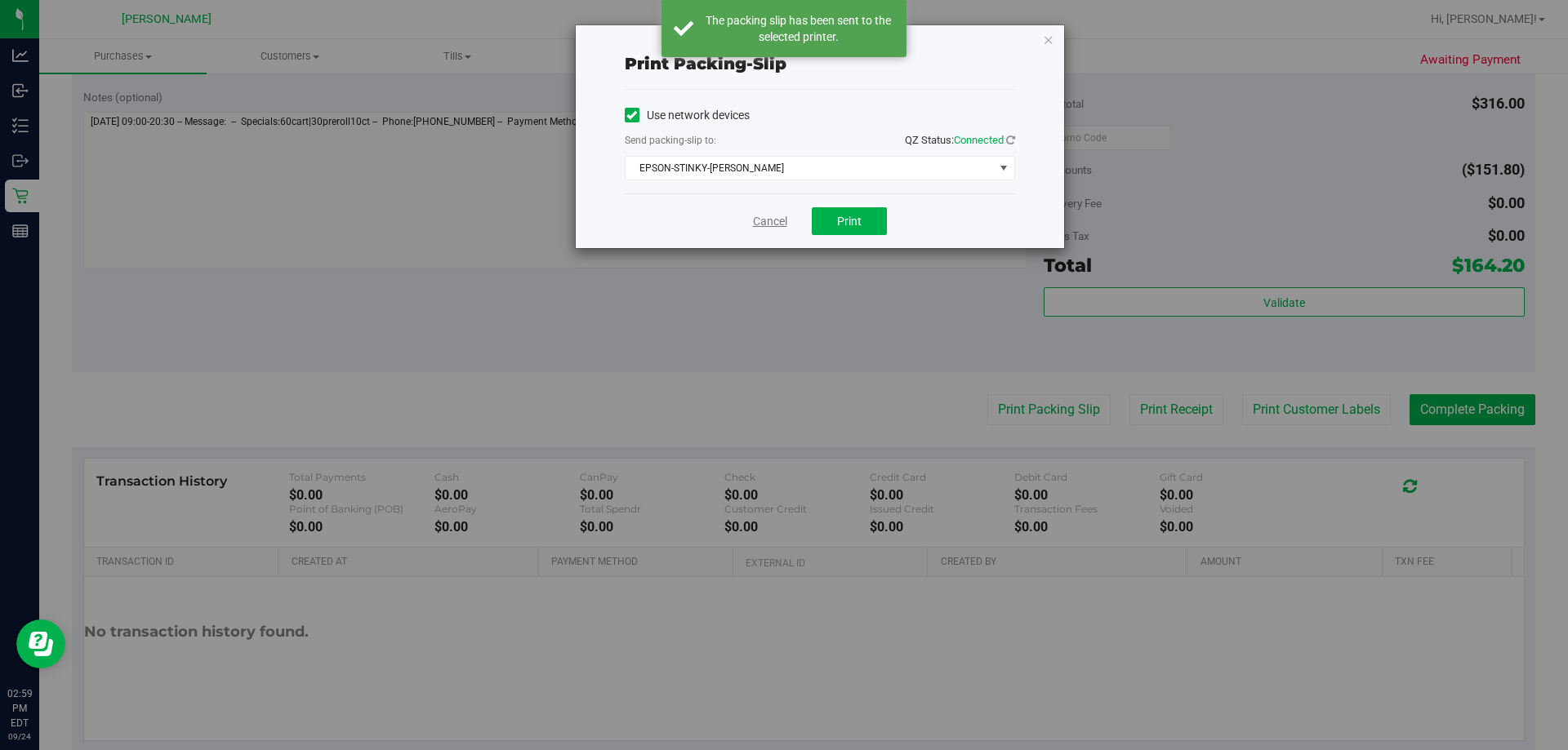
click at [768, 218] on link "Cancel" at bounding box center [770, 221] width 34 height 17
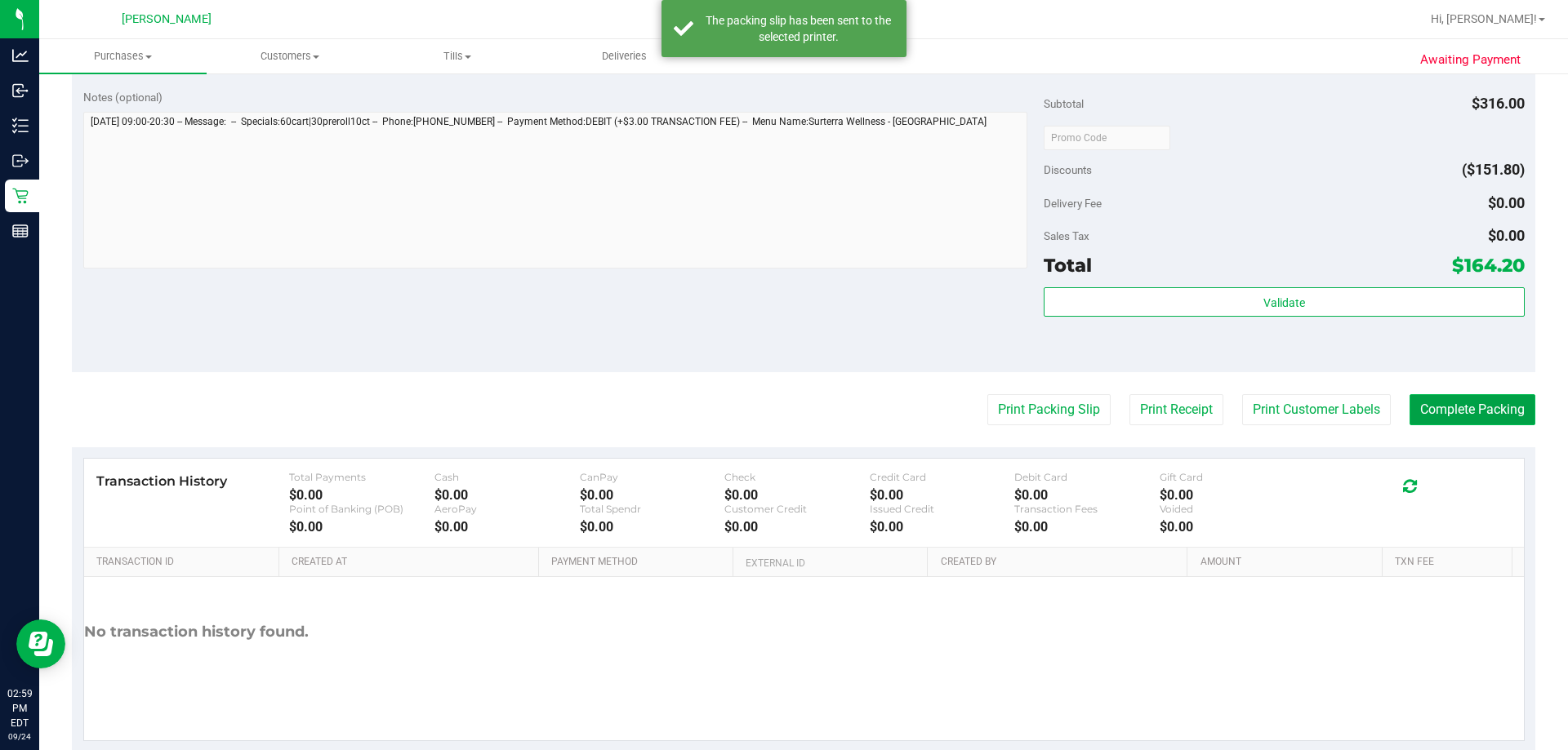
click at [782, 410] on button "Complete Packing" at bounding box center [1472, 410] width 125 height 31
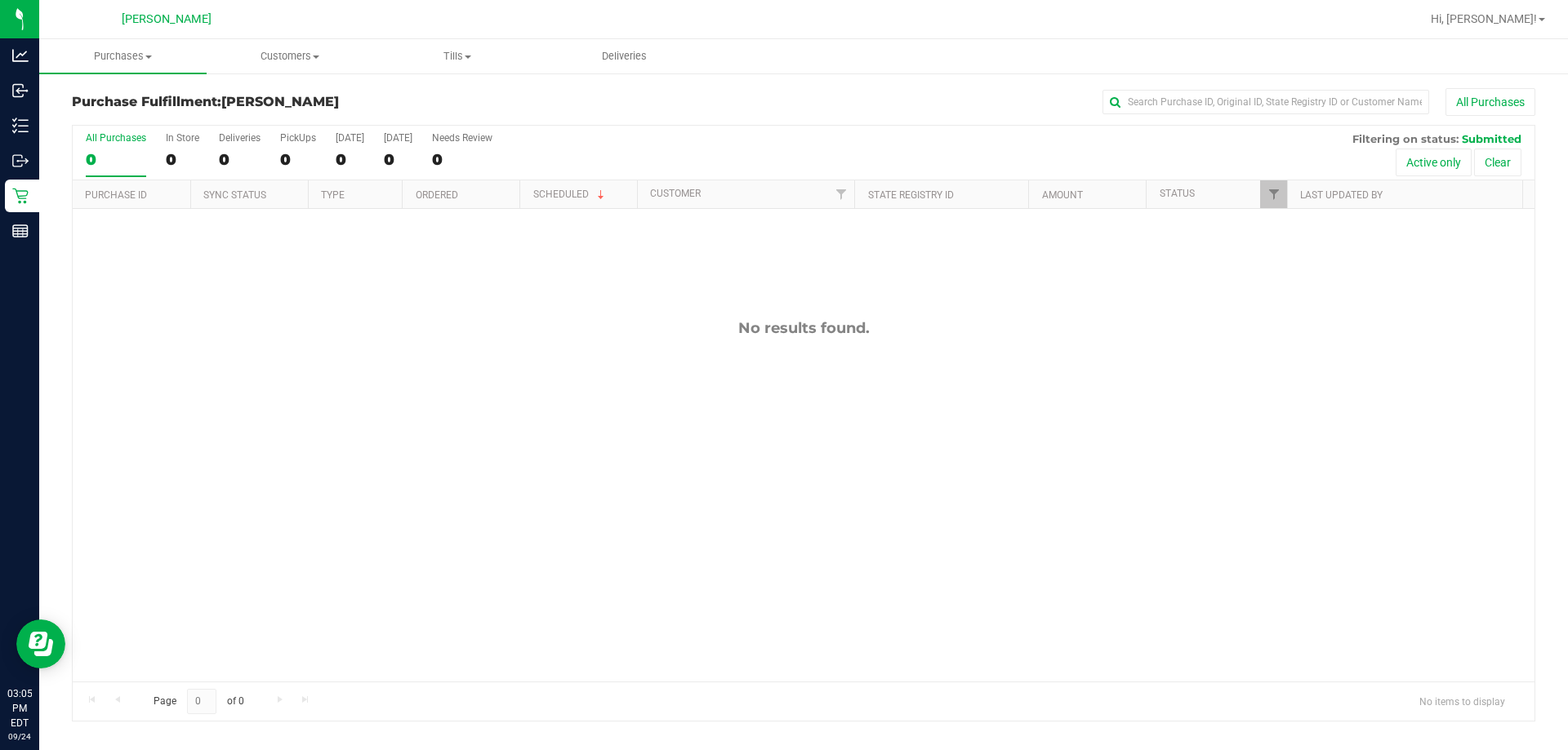
click at [782, 110] on div "All Purchases" at bounding box center [1047, 102] width 976 height 28
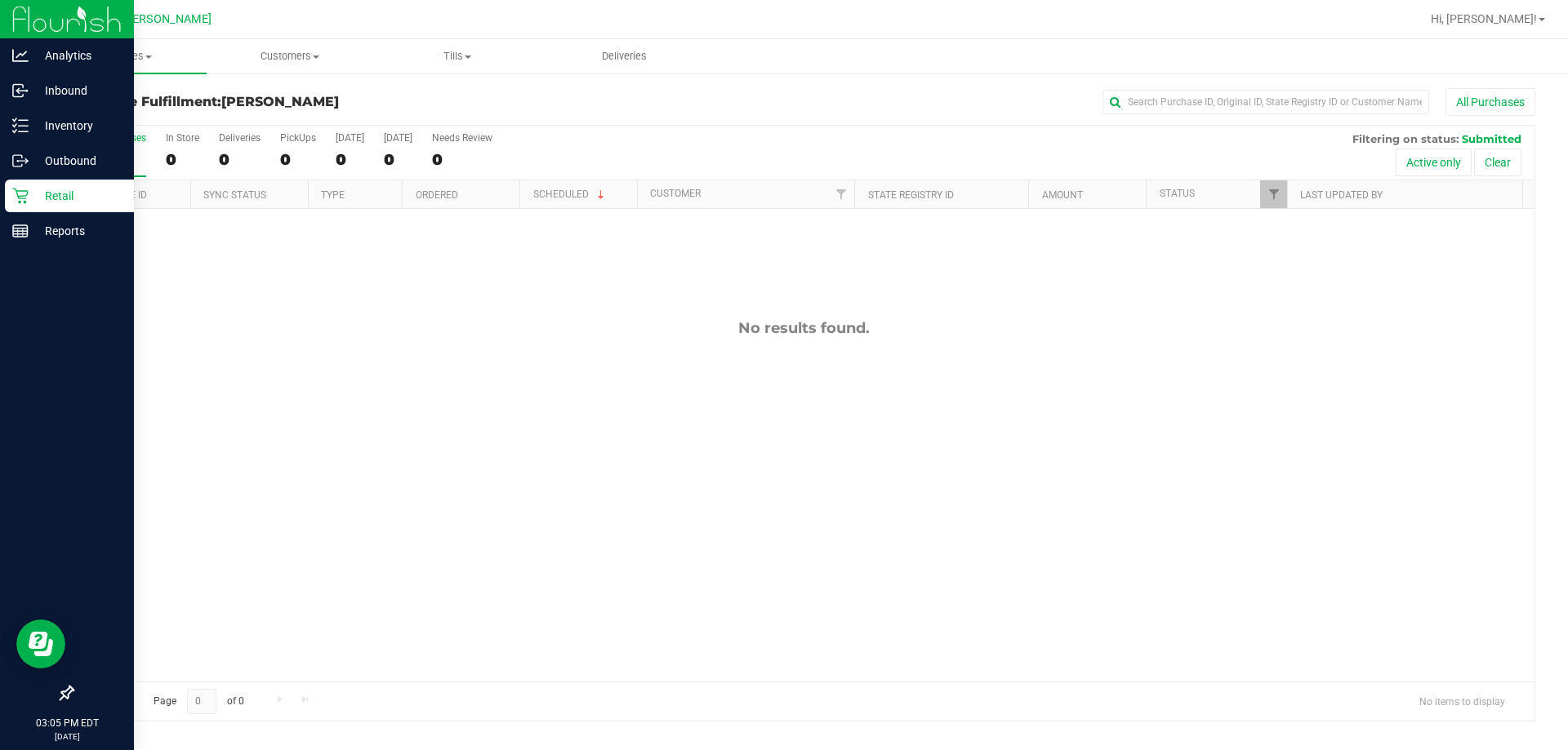
click at [54, 185] on div "Retail" at bounding box center [70, 196] width 129 height 33
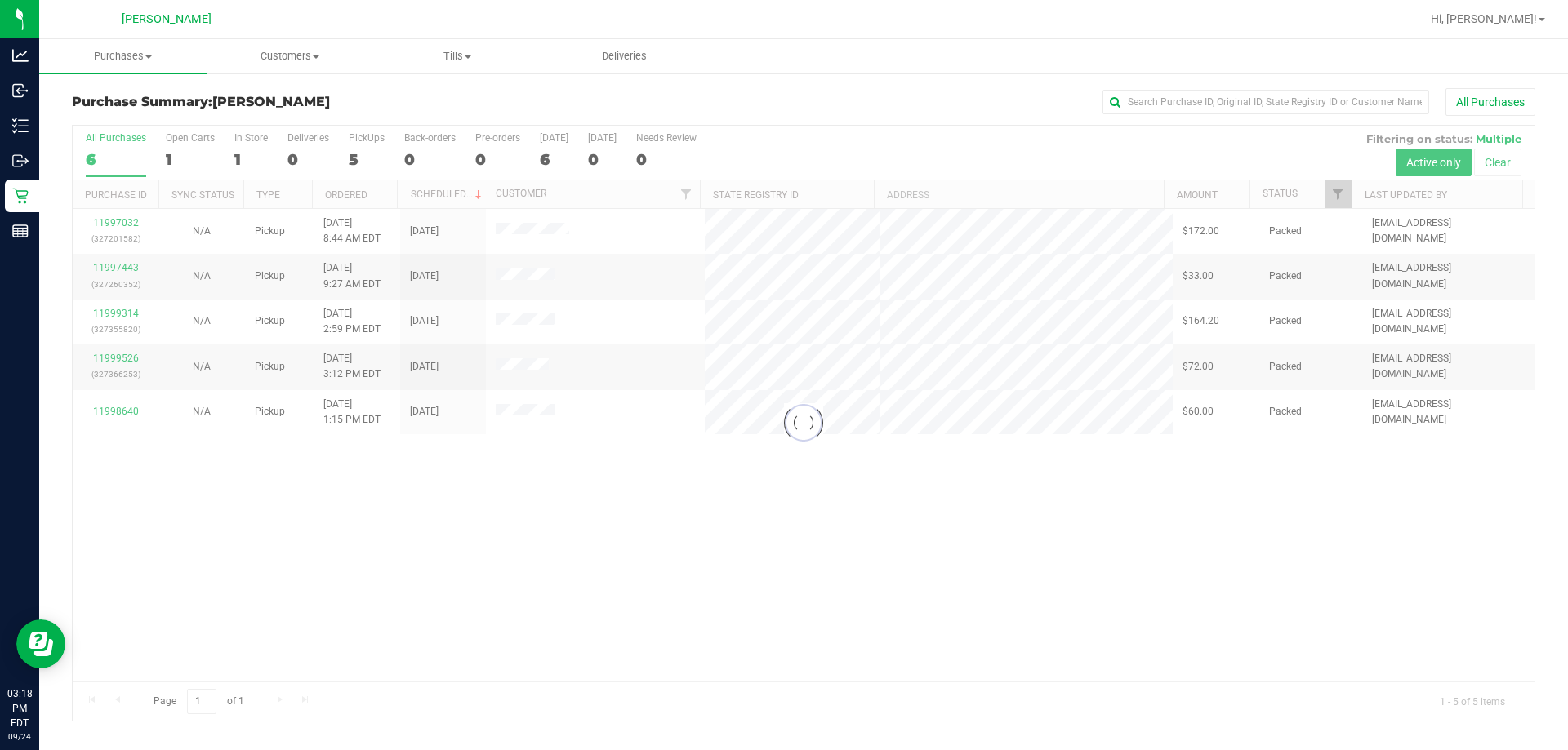
click at [782, 542] on div at bounding box center [804, 423] width 1463 height 595
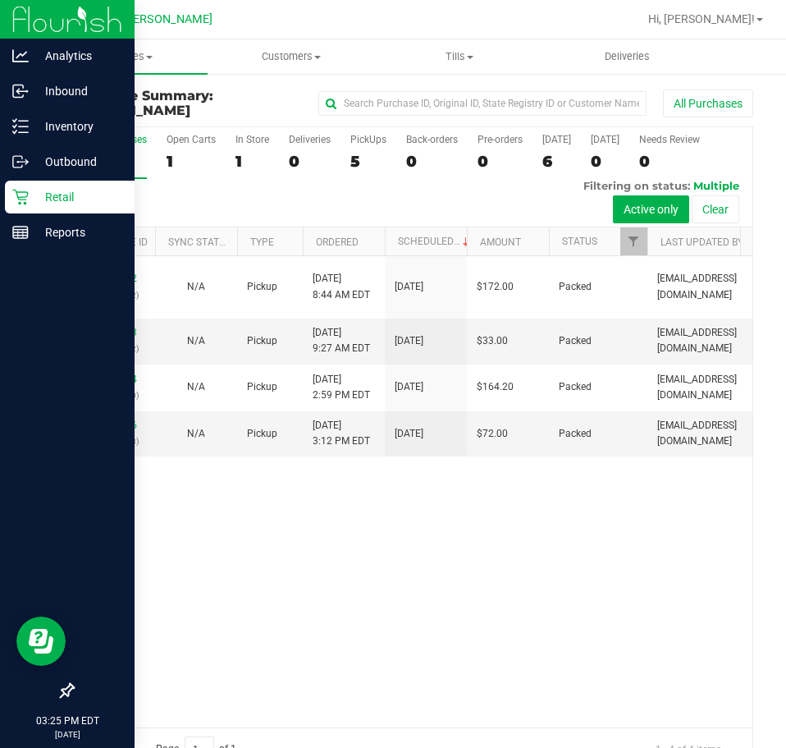
click at [48, 203] on p "Retail" at bounding box center [78, 197] width 99 height 20
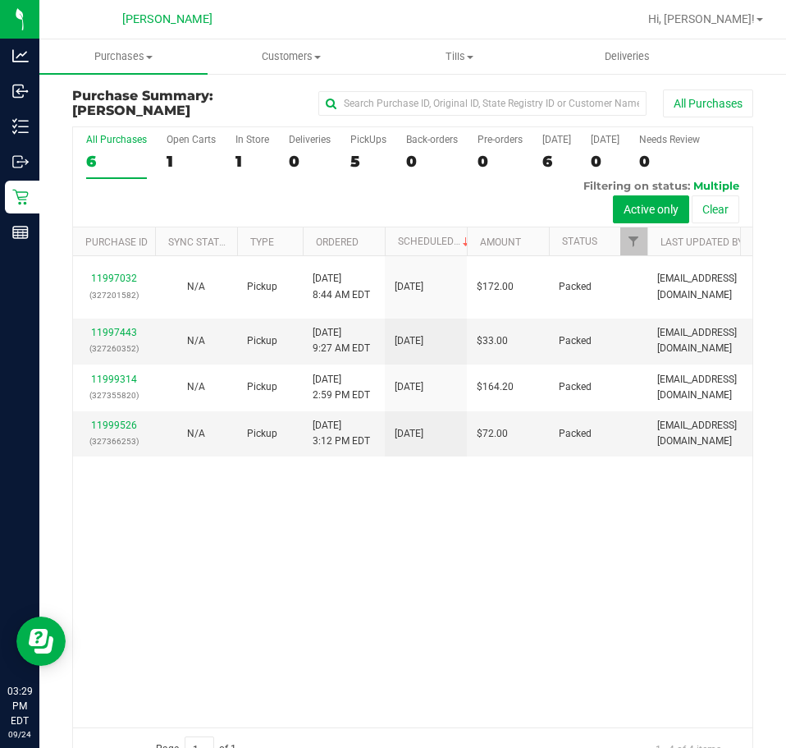
click at [323, 587] on div "11997032 (327201582) N/A Pickup [DATE] 8:44 AM EDT 9/24/2025 $172.00 Packed [EM…" at bounding box center [413, 491] width 680 height 471
click at [356, 18] on div at bounding box center [466, 19] width 344 height 32
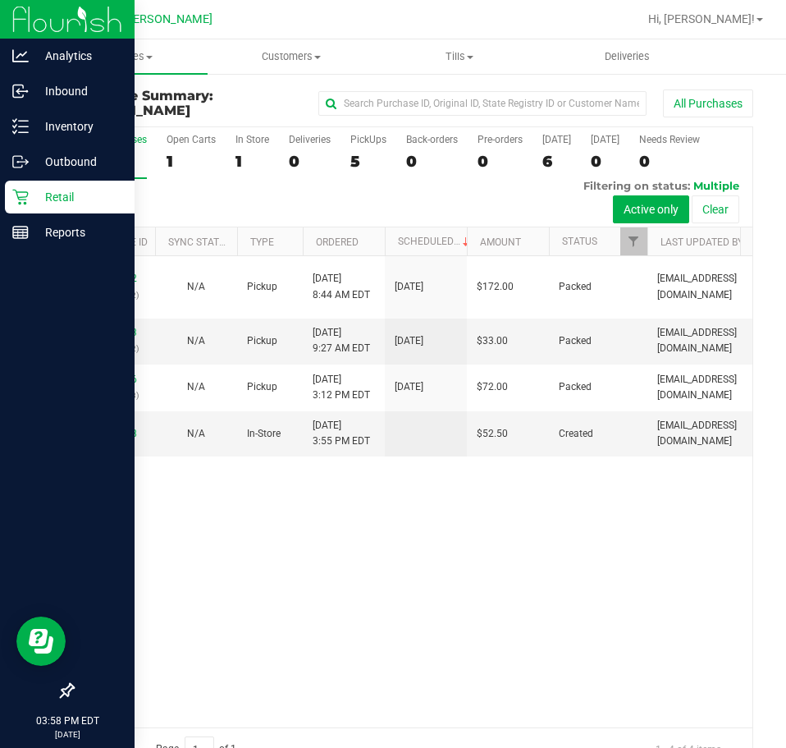
click at [17, 190] on icon at bounding box center [20, 197] width 16 height 16
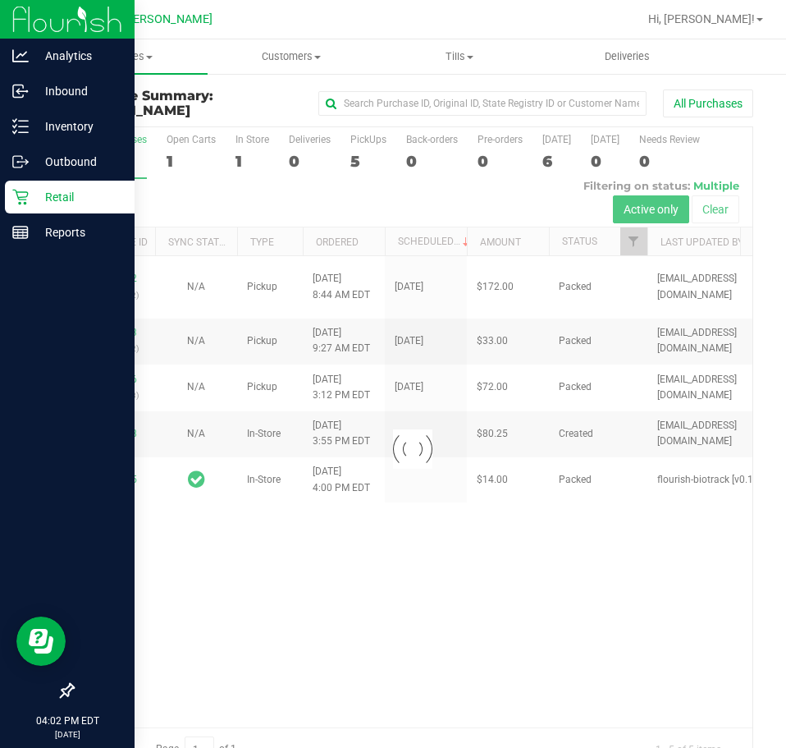
click at [26, 198] on icon at bounding box center [20, 197] width 16 height 16
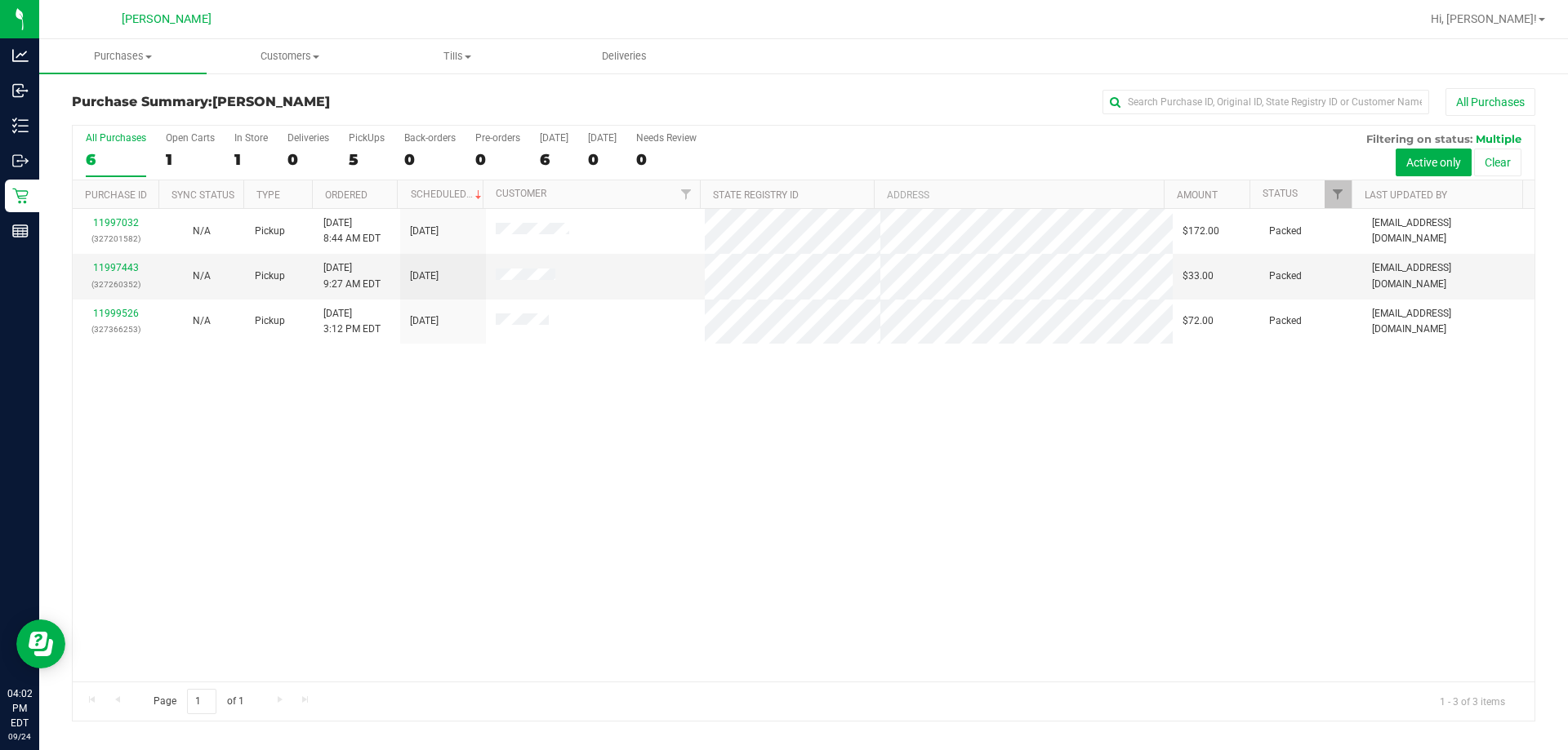
click at [505, 380] on div "11997032 (327201582) N/A Pickup [DATE] 8:44 AM EDT 9/24/2025 $172.00 Packed [EM…" at bounding box center [804, 445] width 1463 height 472
click at [504, 444] on div "11997032 (327201582) N/A Pickup [DATE] 8:44 AM EDT 9/24/2025 $172.00 Packed [EM…" at bounding box center [804, 445] width 1463 height 472
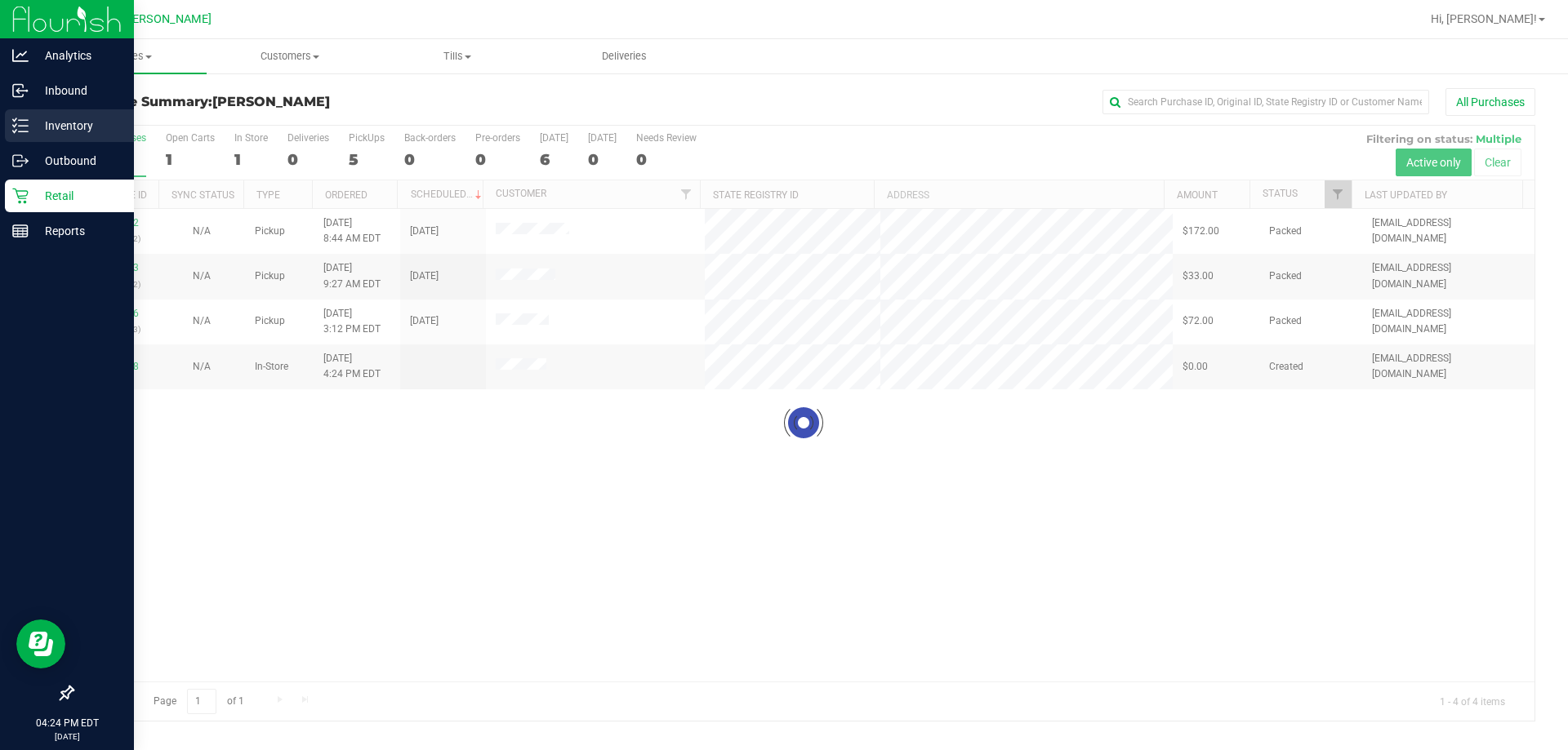
click at [47, 126] on p "Inventory" at bounding box center [78, 126] width 98 height 20
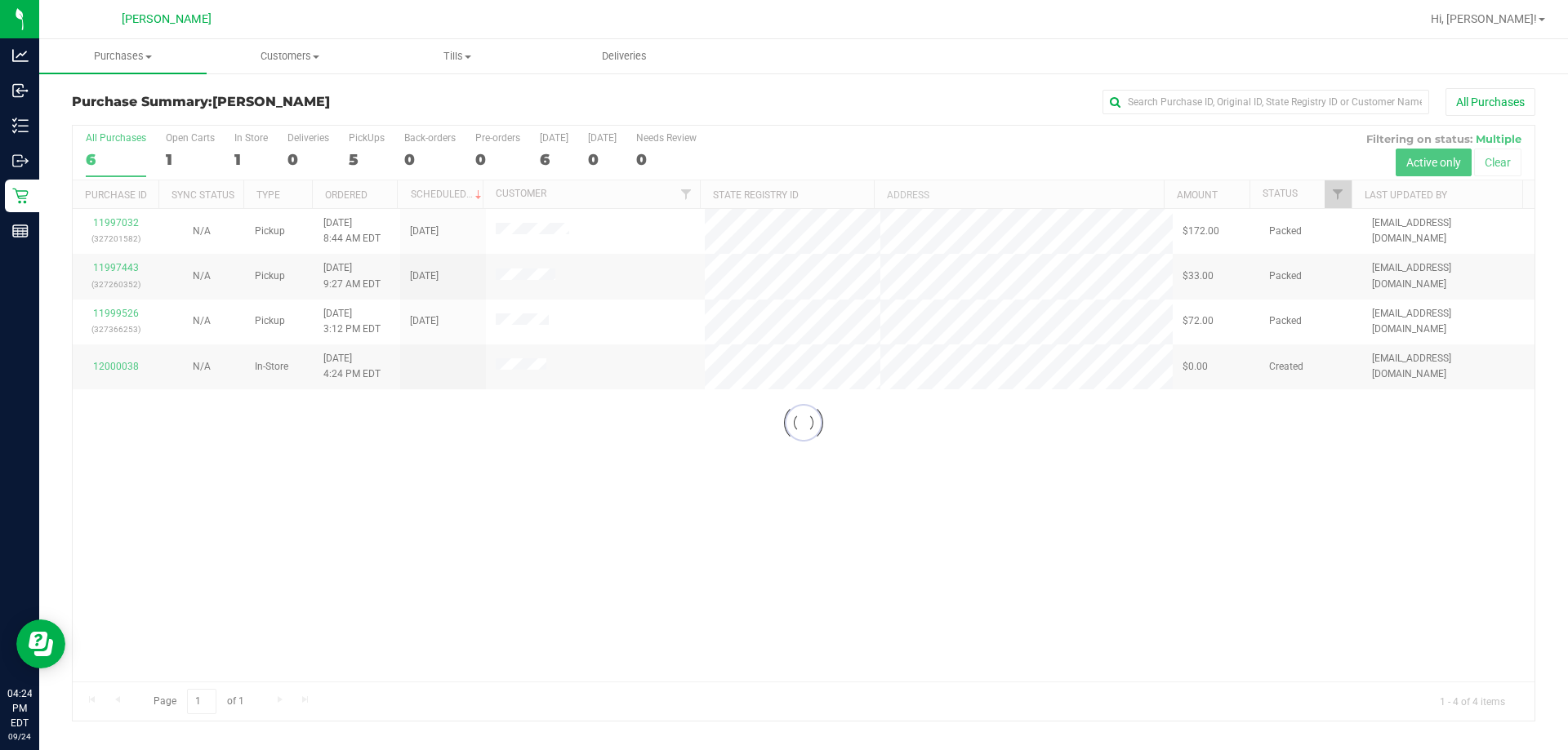
drag, startPoint x: 426, startPoint y: 140, endPoint x: 717, endPoint y: 31, distance: 310.7
click at [717, 31] on div at bounding box center [857, 19] width 1128 height 32
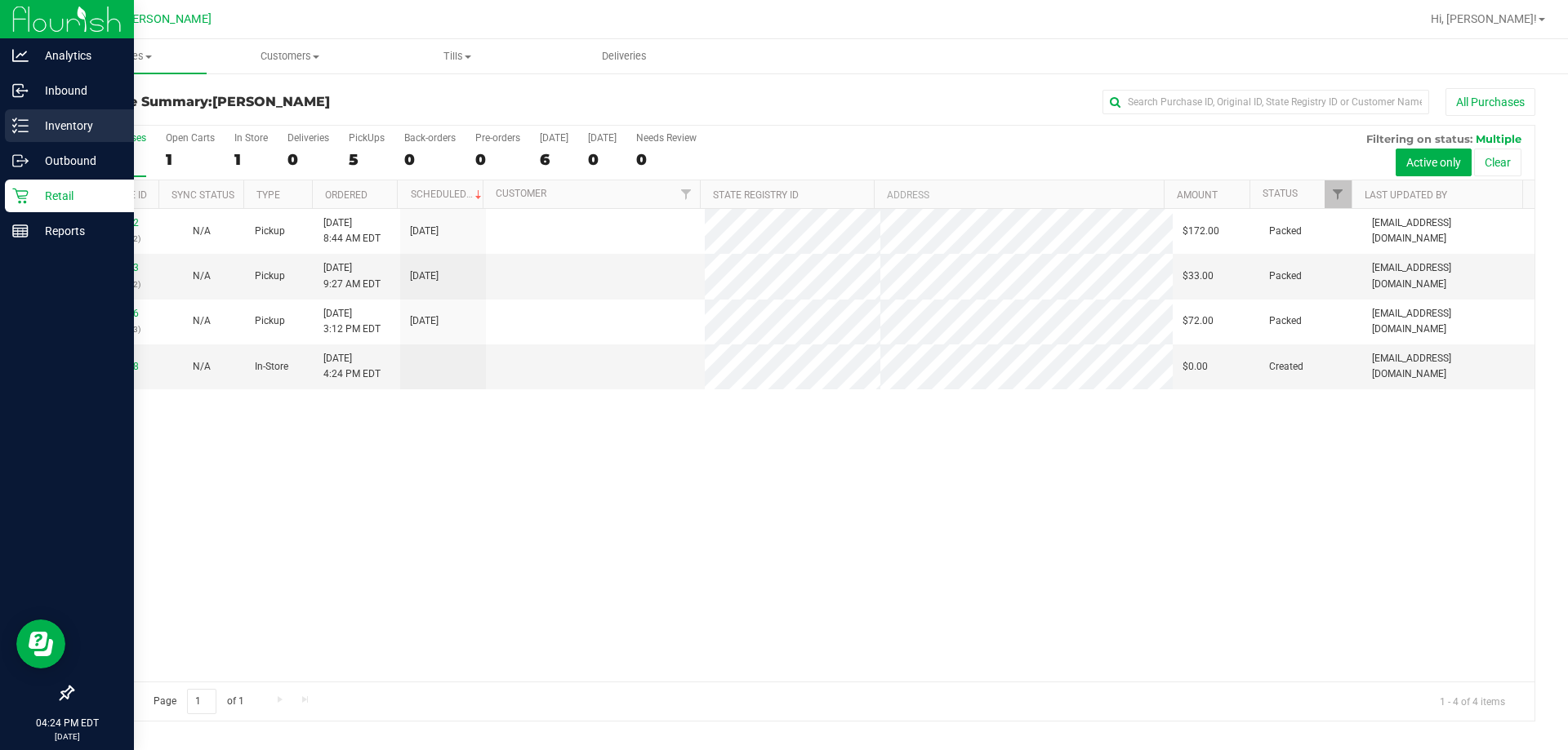
click at [71, 135] on div "Inventory" at bounding box center [70, 125] width 129 height 33
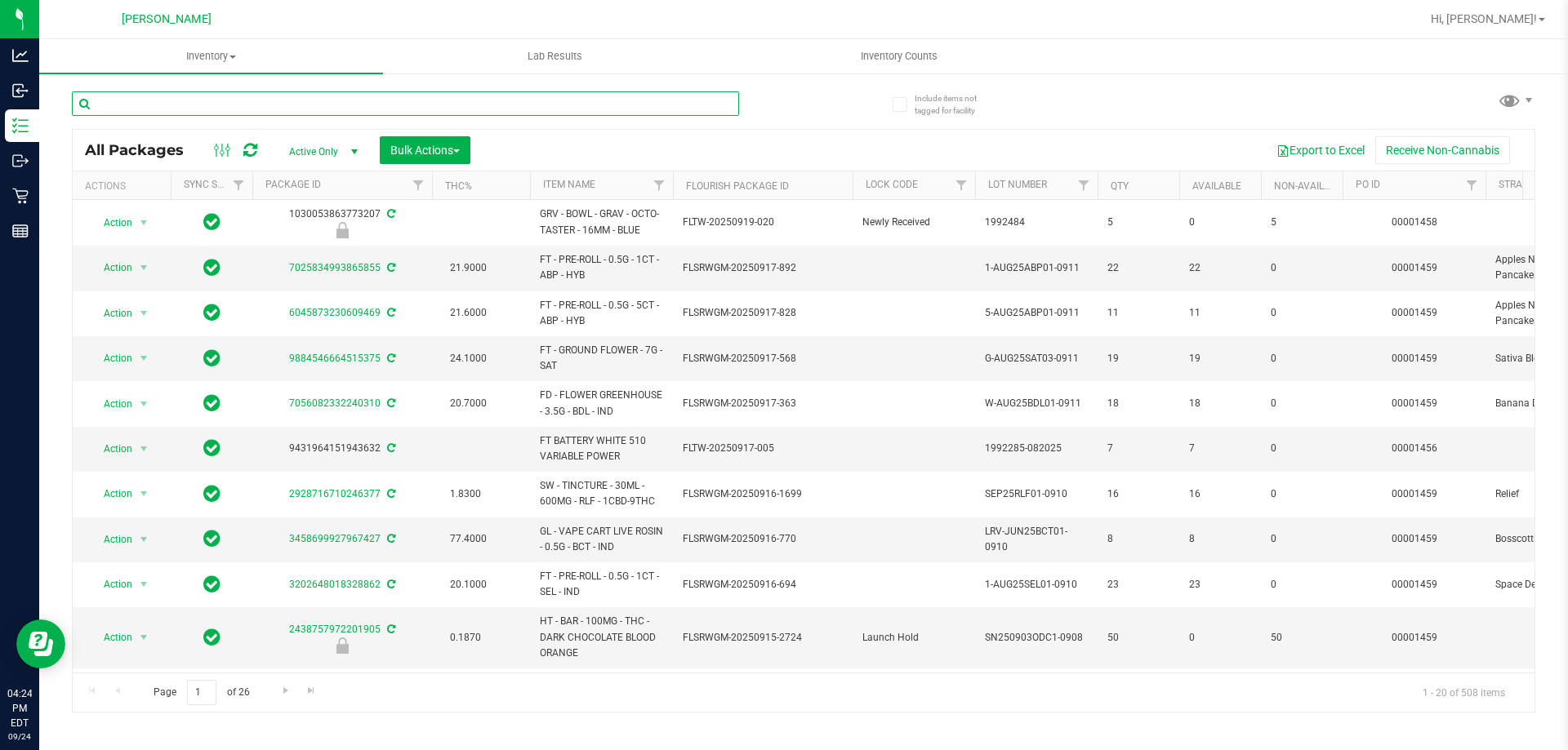
click at [362, 104] on input "text" at bounding box center [405, 103] width 668 height 25
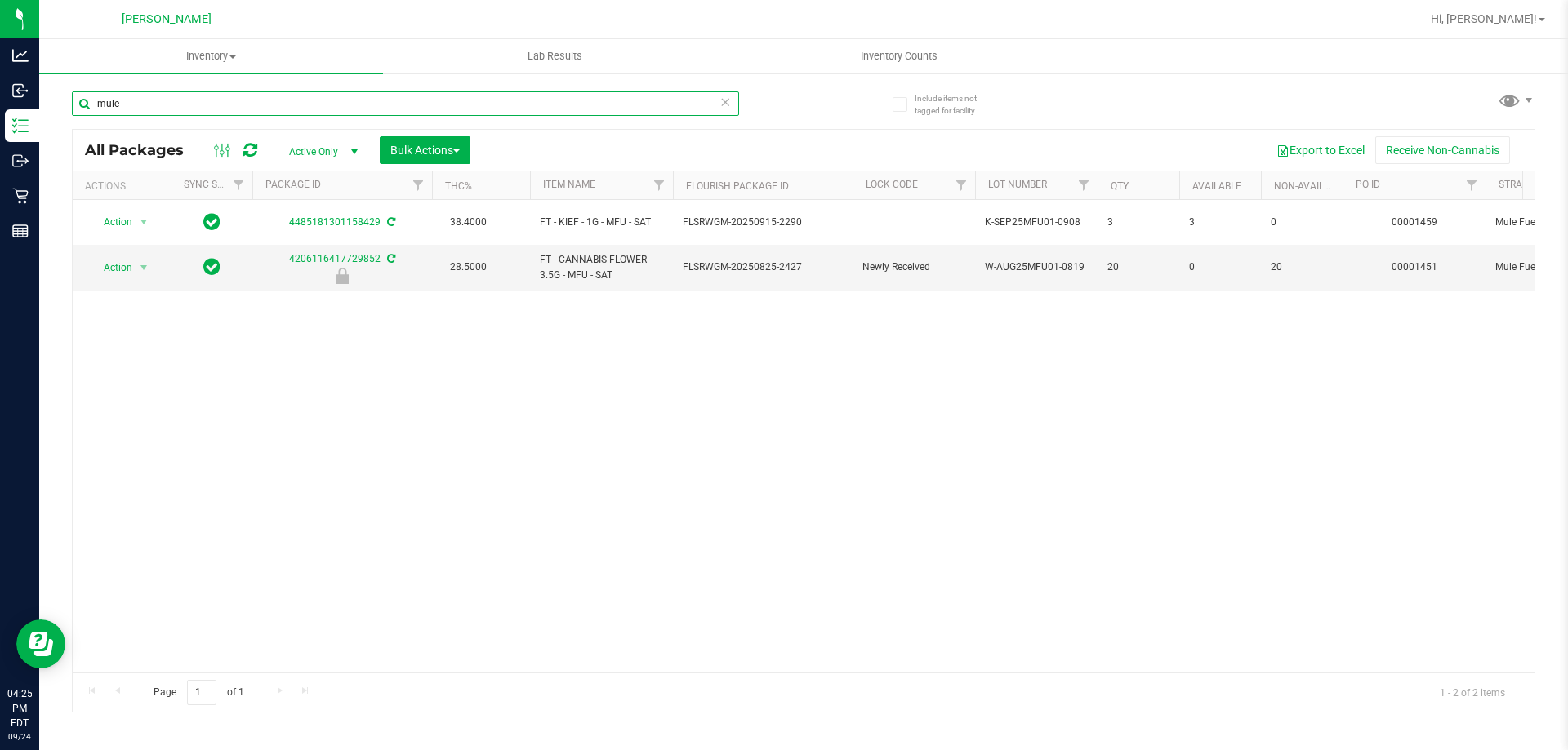
type input "mule"
click at [668, 359] on div "Action Action Adjust qty Create package Edit attributes Global inventory Locate…" at bounding box center [804, 436] width 1463 height 472
click at [675, 16] on div at bounding box center [857, 19] width 1128 height 32
